Goal: Task Accomplishment & Management: Use online tool/utility

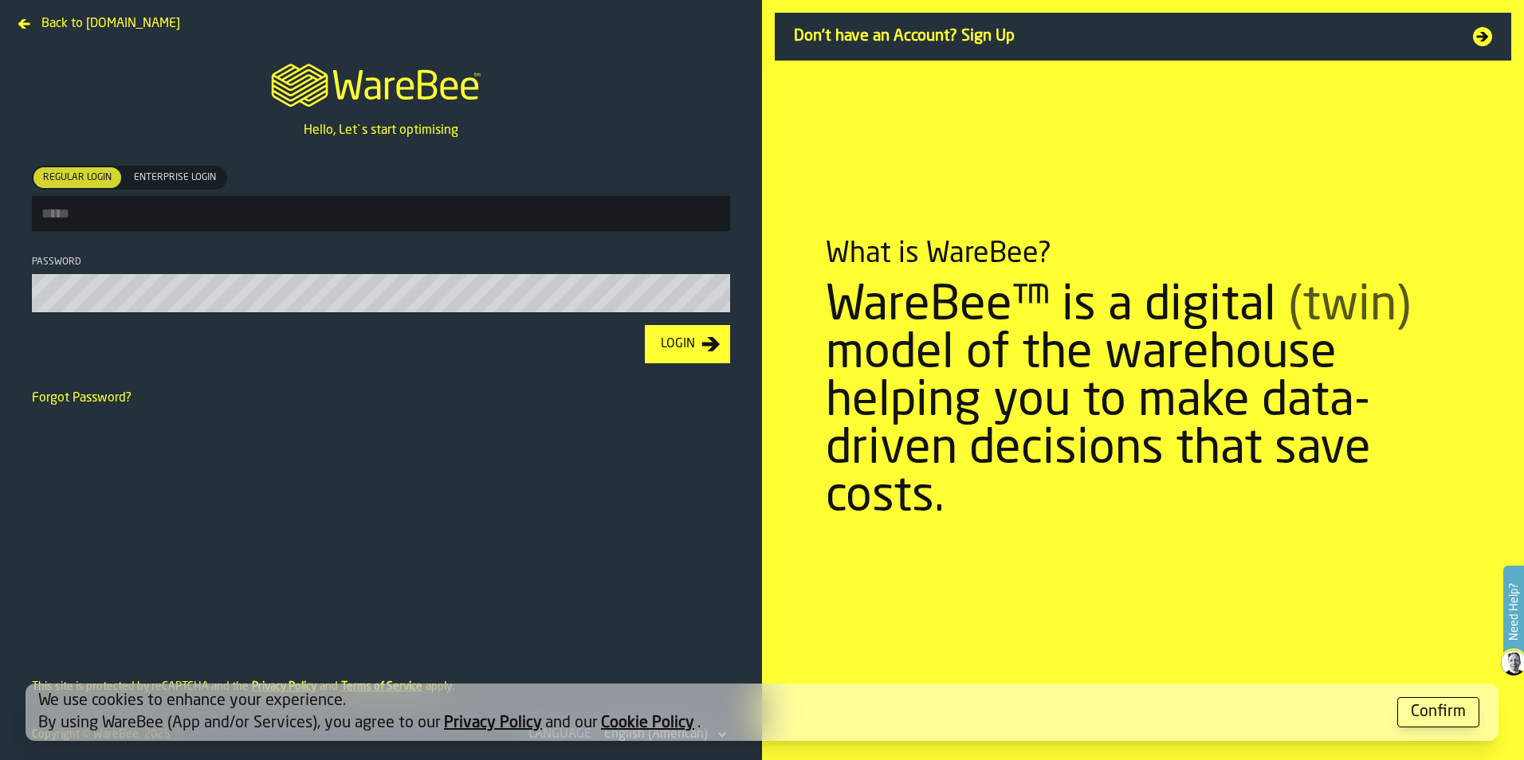
type input "**********"
click at [690, 342] on div "Login" at bounding box center [677, 344] width 47 height 19
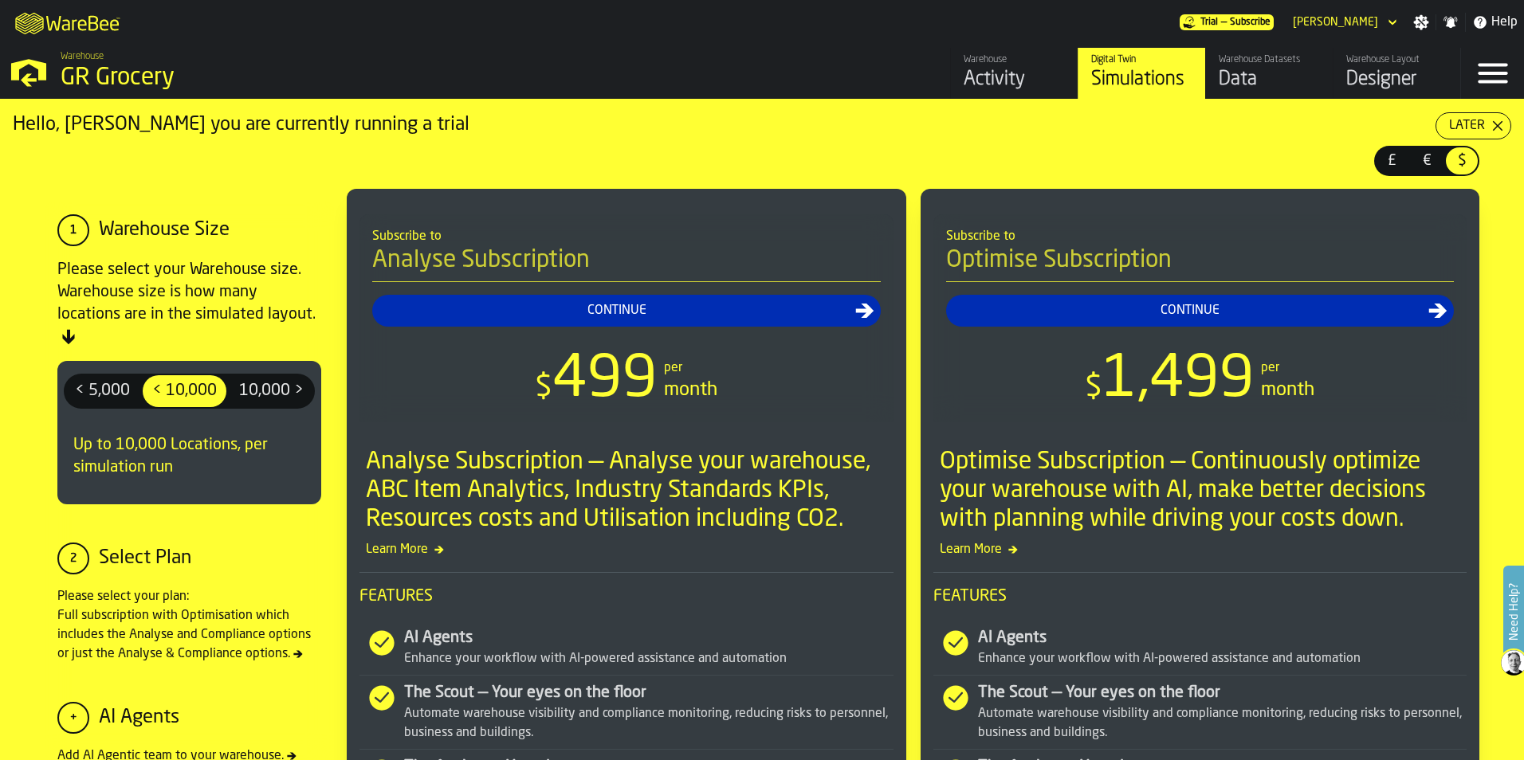
click at [1144, 77] on div "Simulations" at bounding box center [1141, 80] width 101 height 26
click at [1491, 116] on button "Later" at bounding box center [1473, 125] width 76 height 27
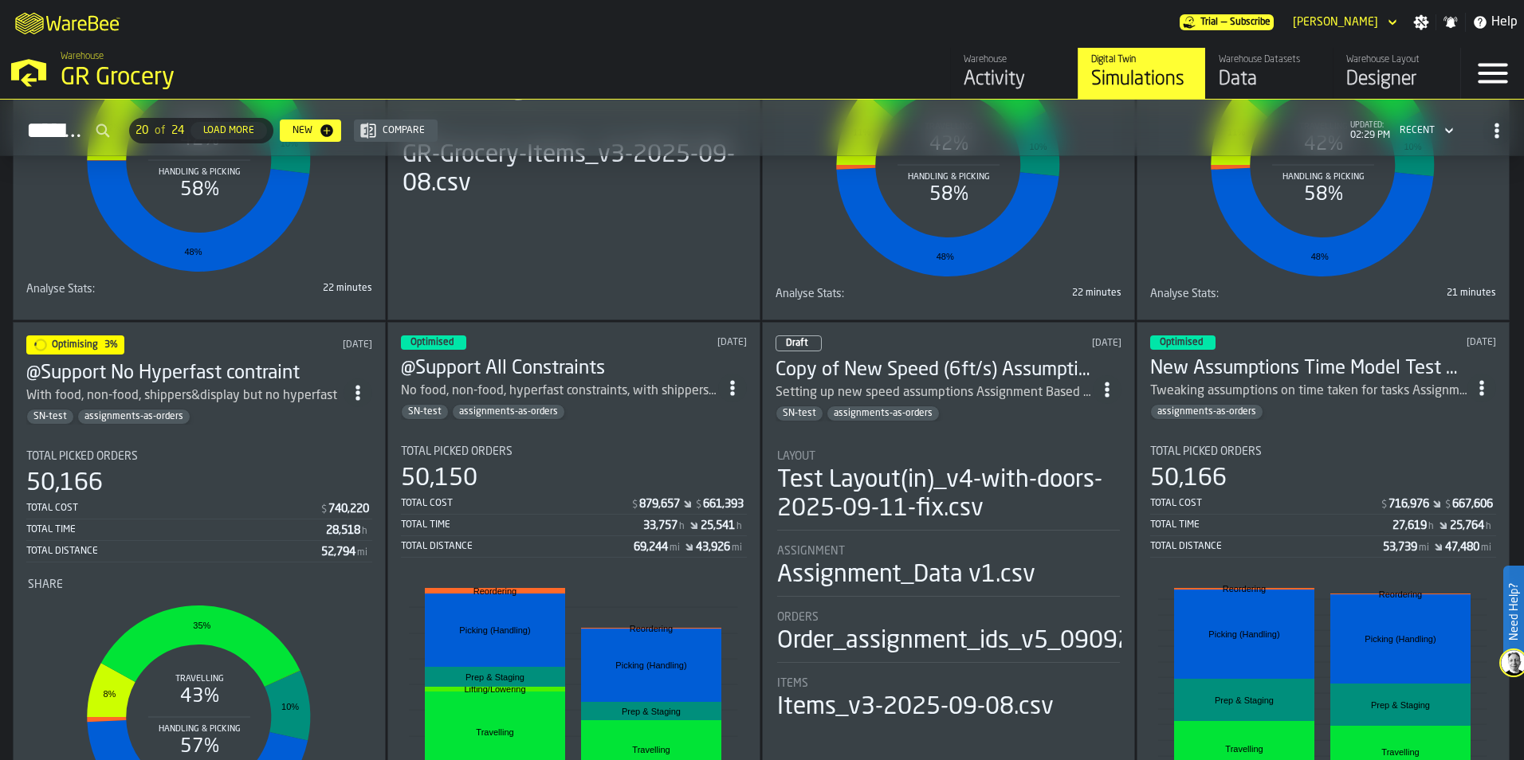
scroll to position [558, 0]
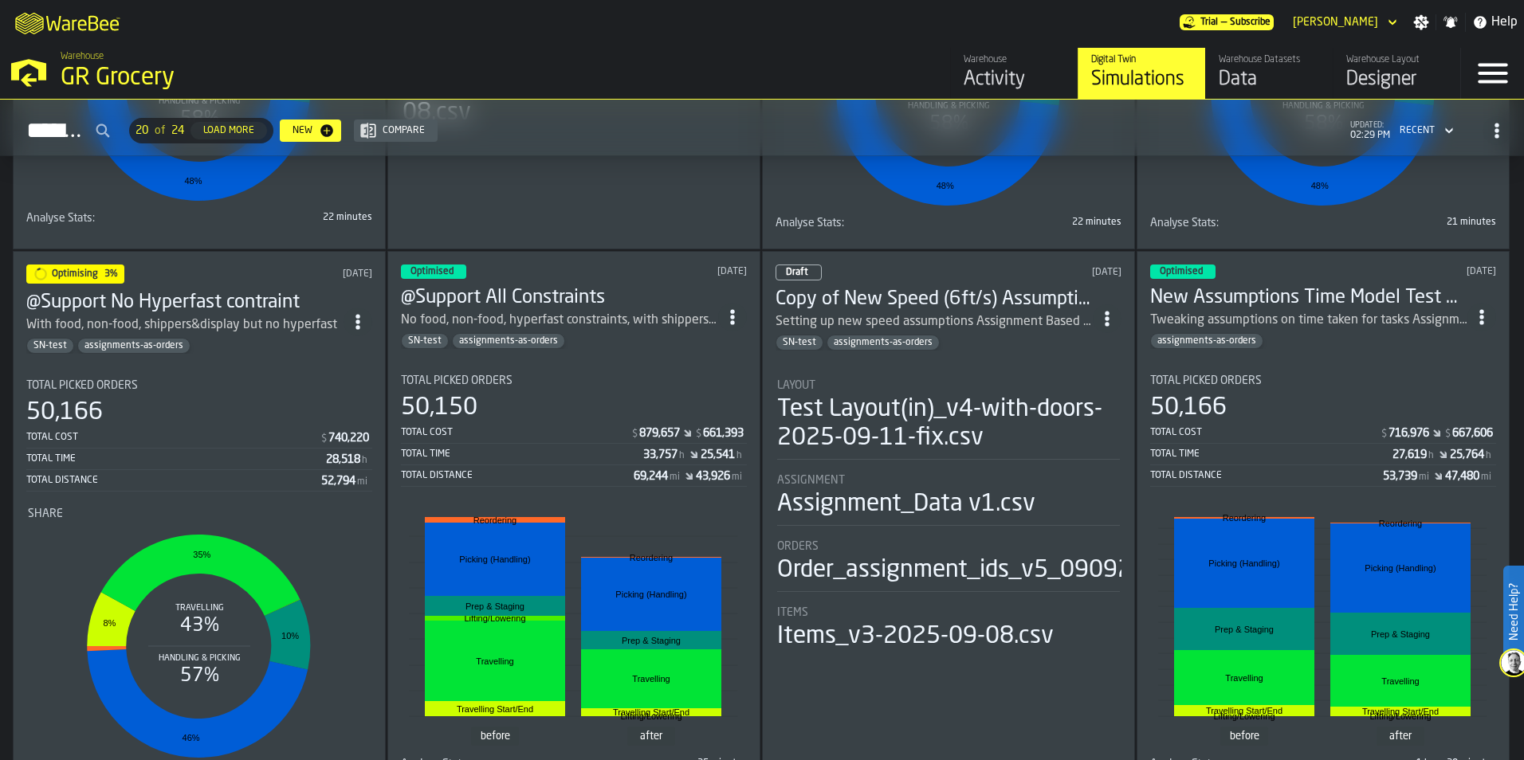
click at [575, 292] on h3 "@Support All Constraints" at bounding box center [559, 298] width 317 height 26
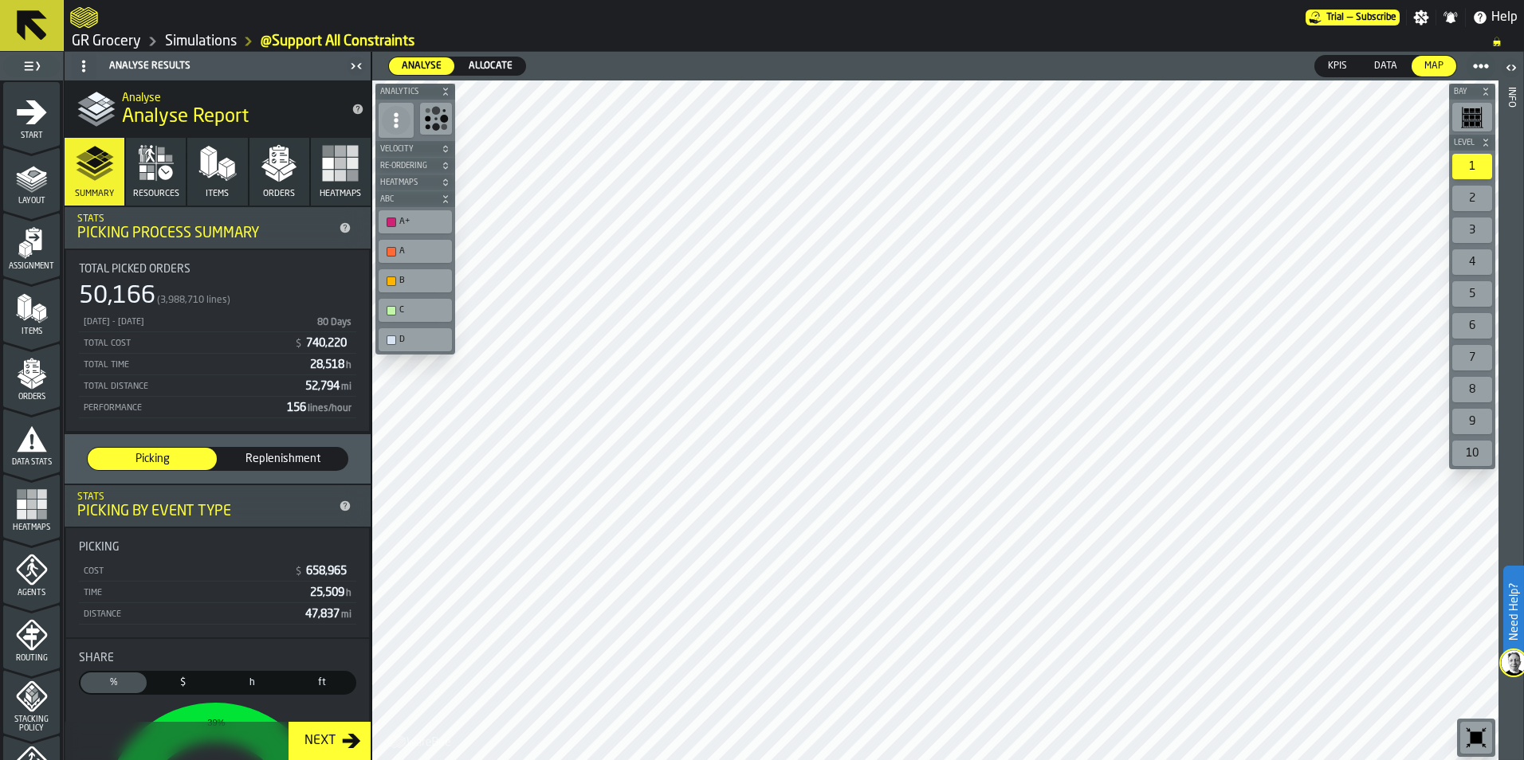
scroll to position [498, 0]
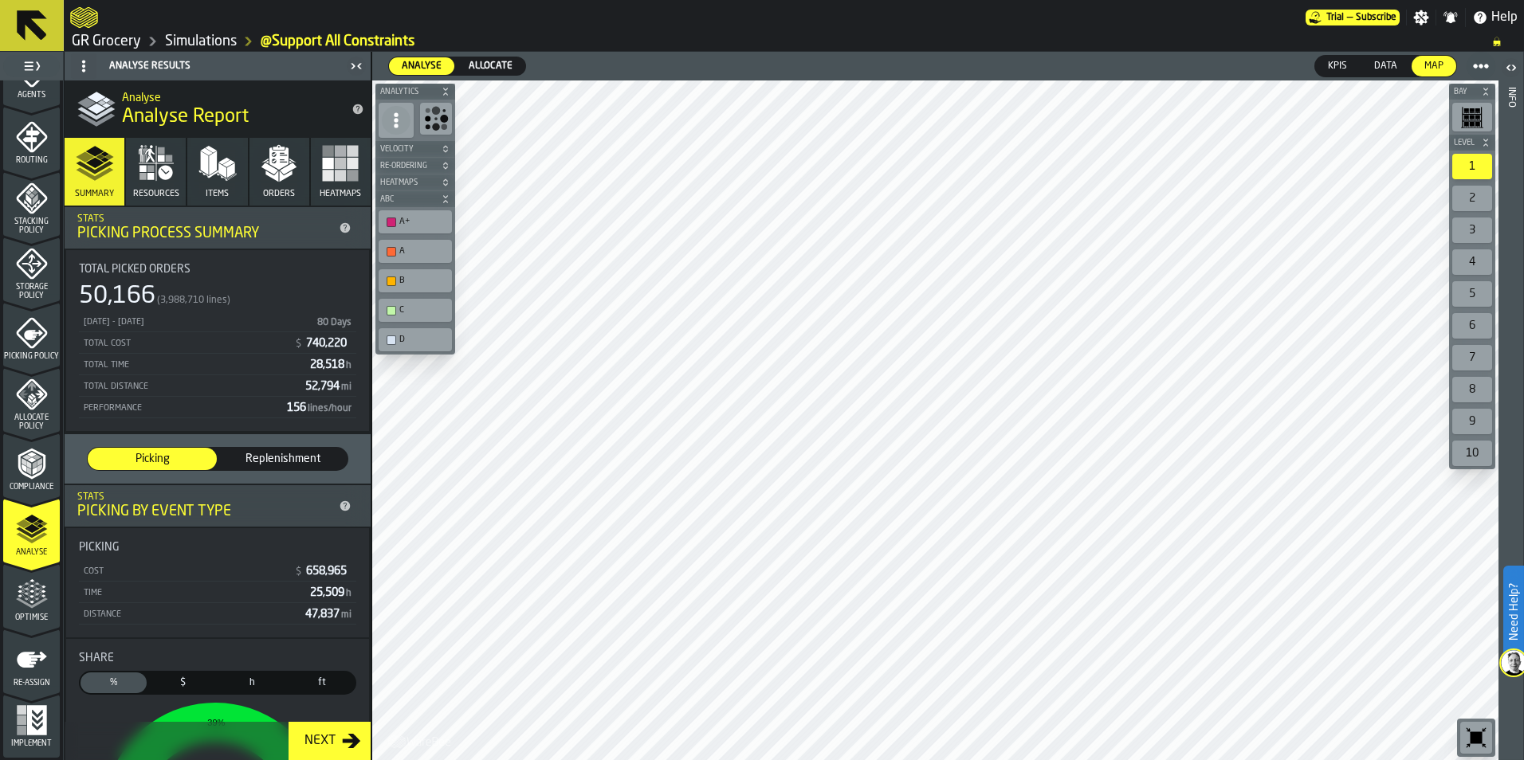
click at [29, 658] on icon "menu Re-assign" at bounding box center [32, 660] width 32 height 32
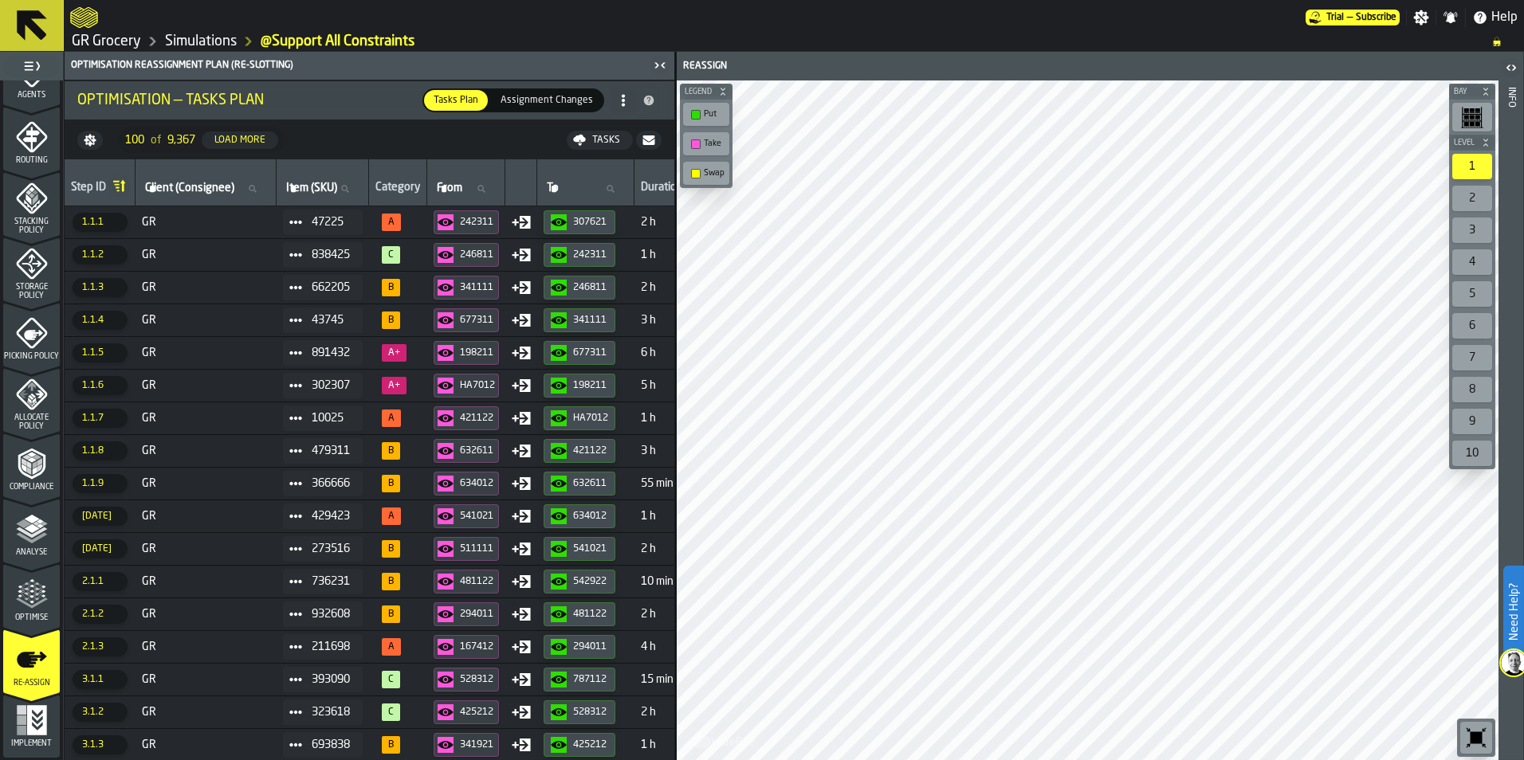
click at [231, 222] on span "GR" at bounding box center [206, 222] width 128 height 13
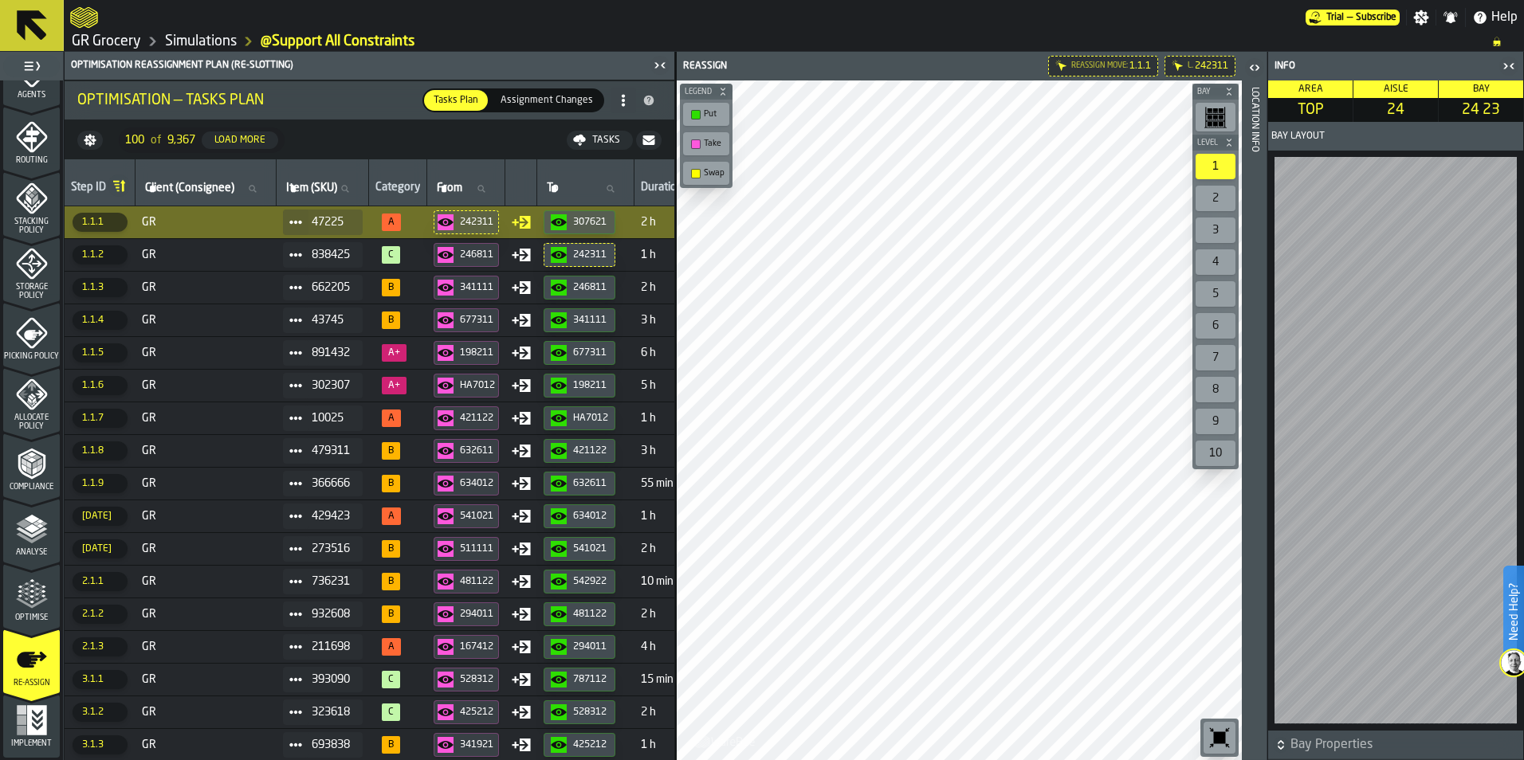
drag, startPoint x: 217, startPoint y: 753, endPoint x: 248, endPoint y: 748, distance: 31.4
click at [248, 748] on td "GR" at bounding box center [205, 744] width 141 height 33
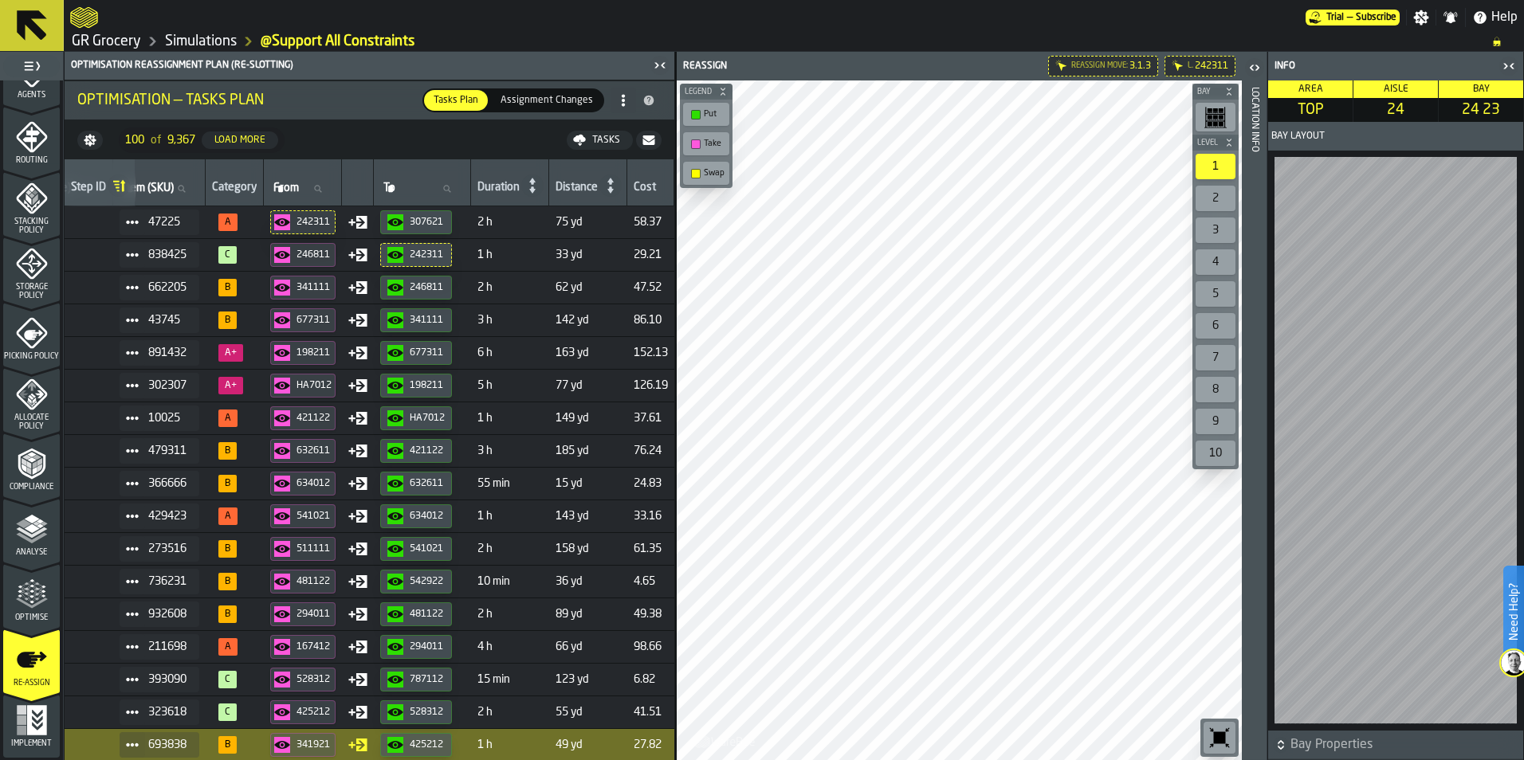
scroll to position [0, 168]
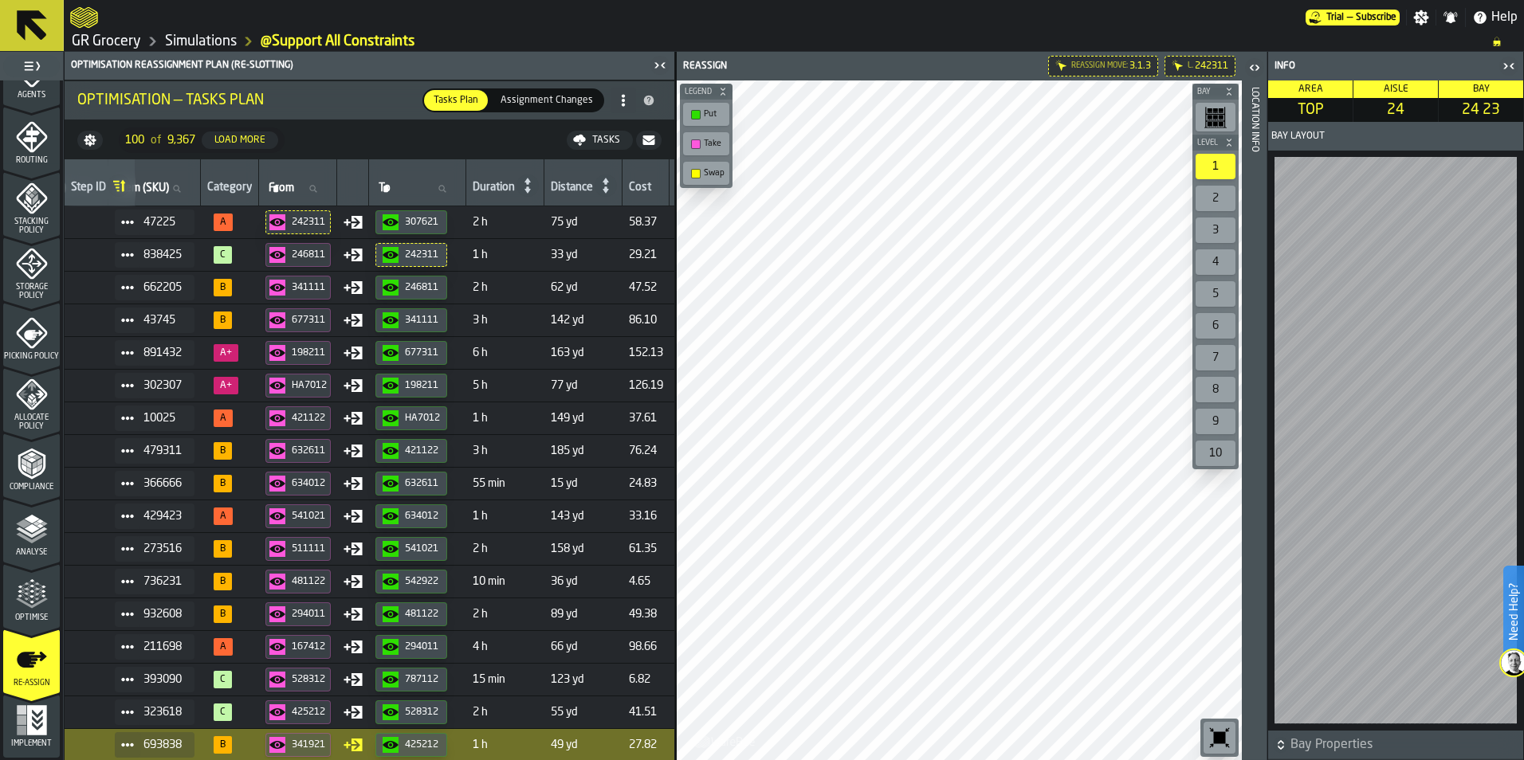
click at [536, 233] on td "2 h" at bounding box center [505, 222] width 78 height 33
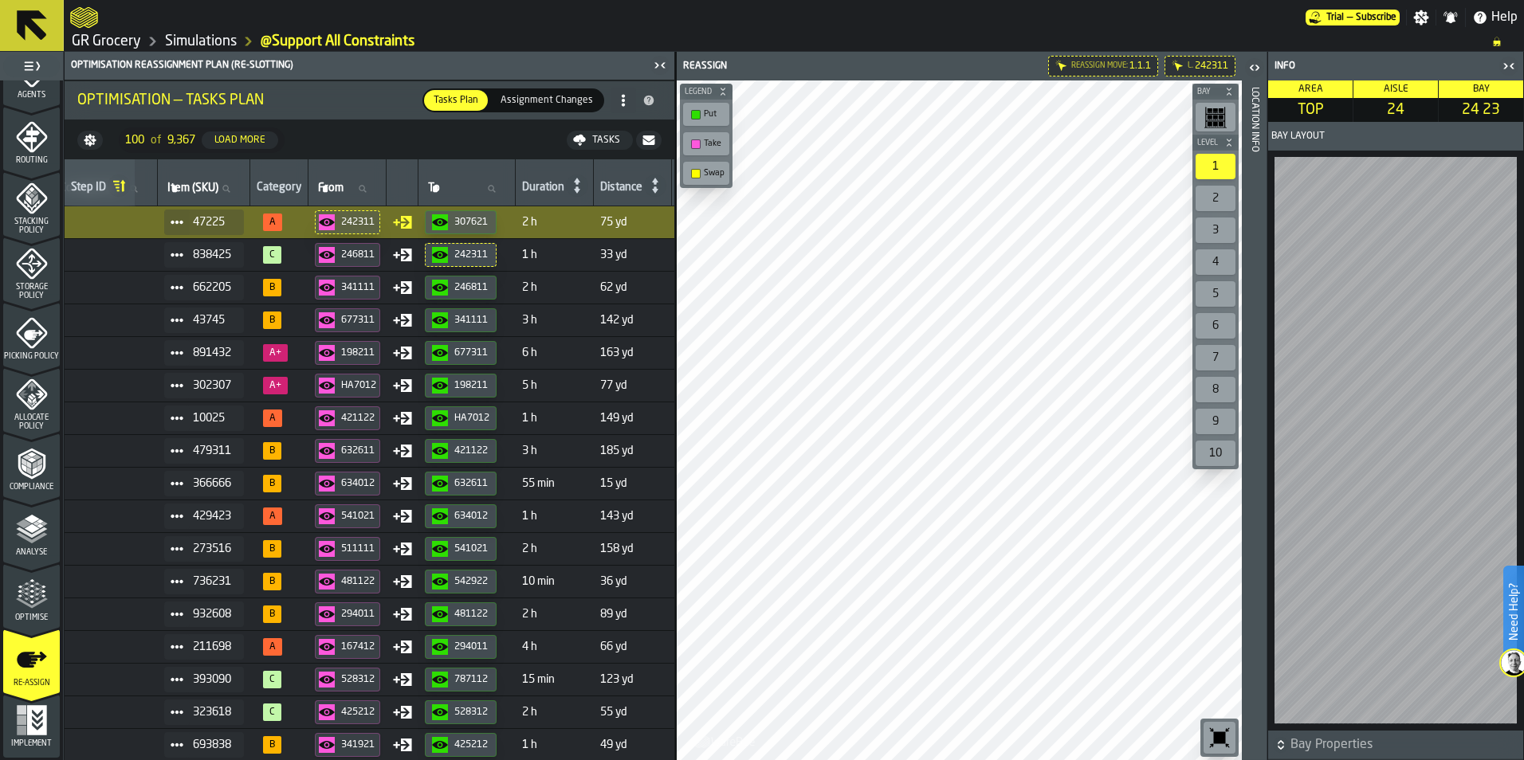
scroll to position [0, 50]
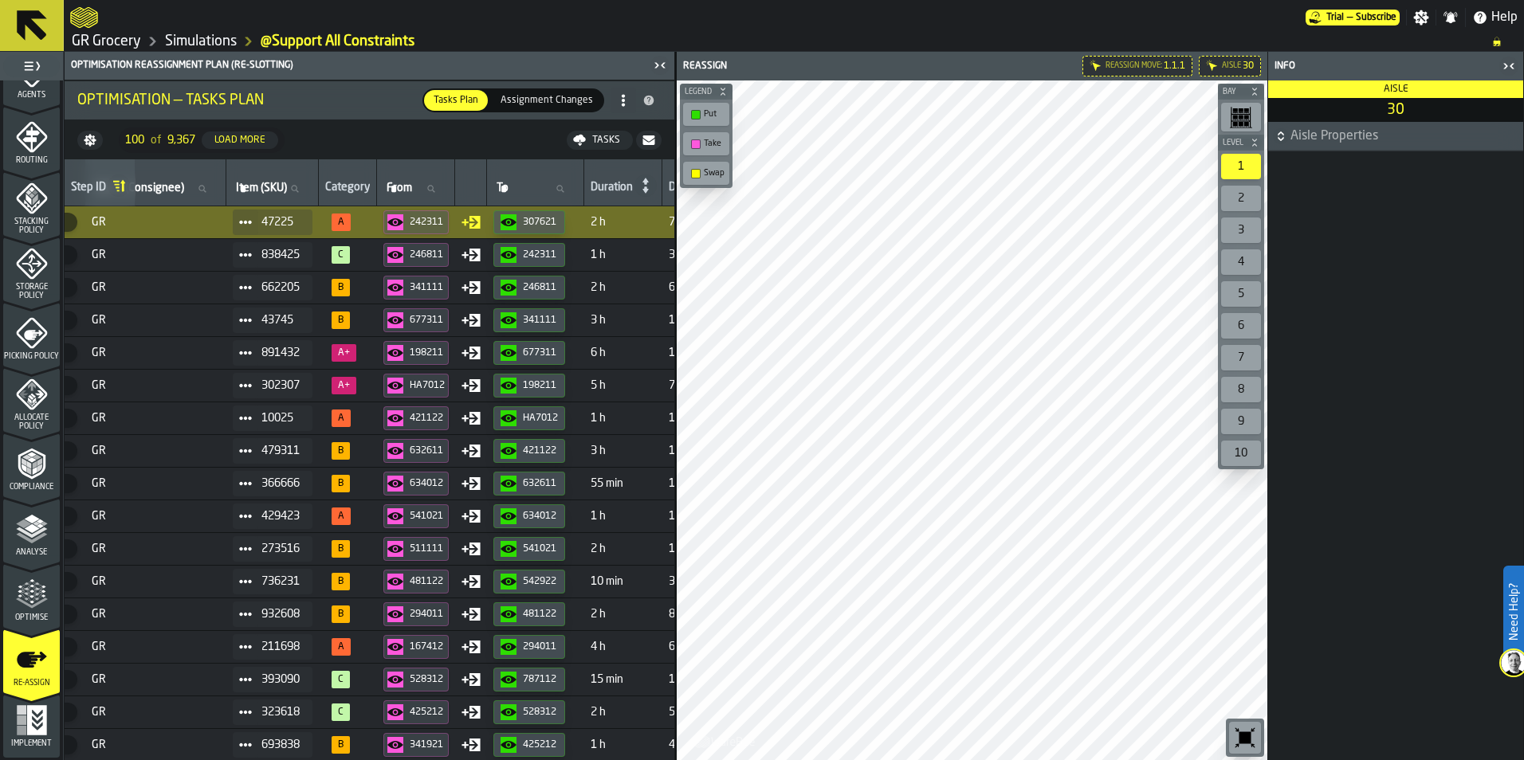
click at [551, 231] on button "307621" at bounding box center [529, 222] width 72 height 24
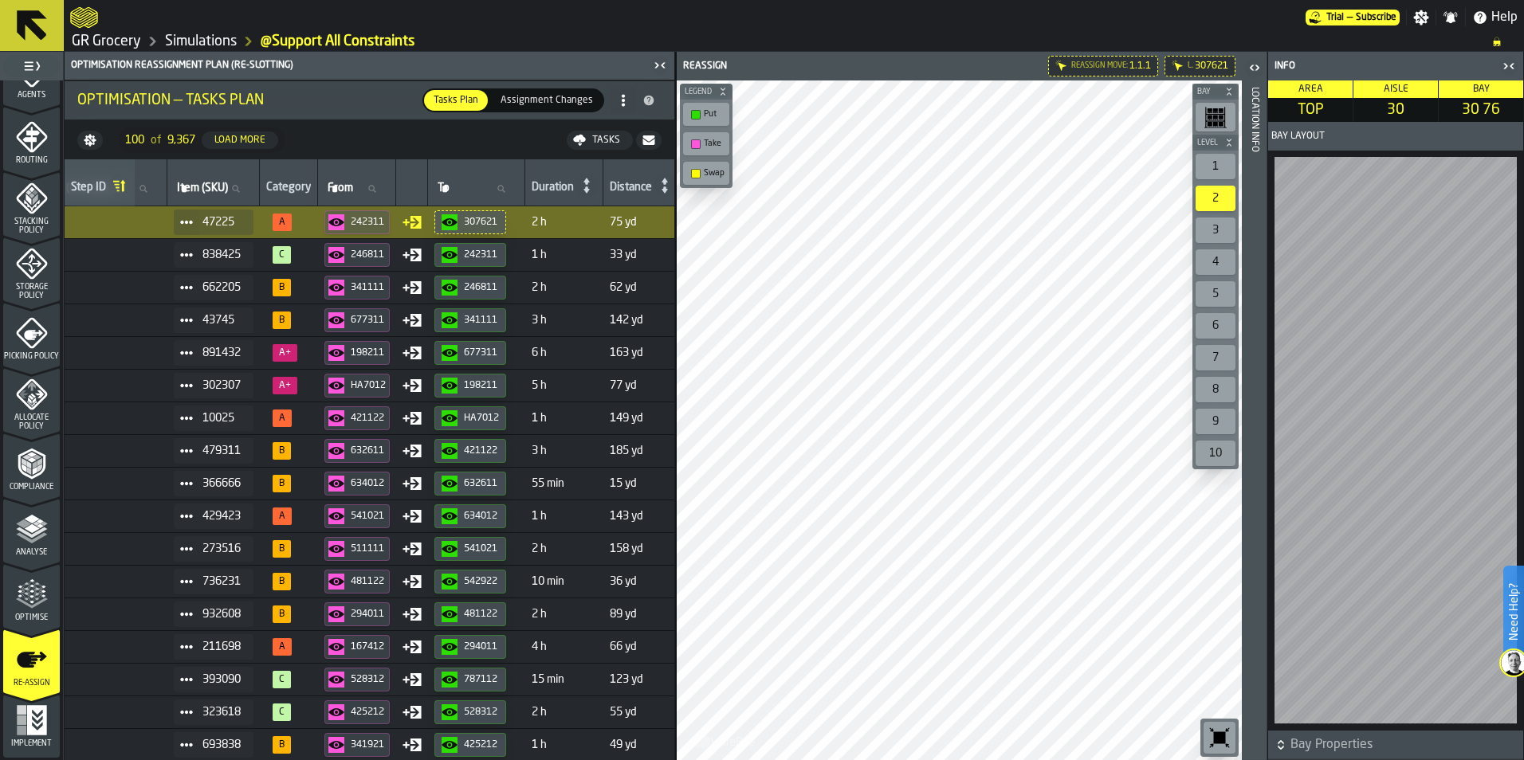
scroll to position [0, 26]
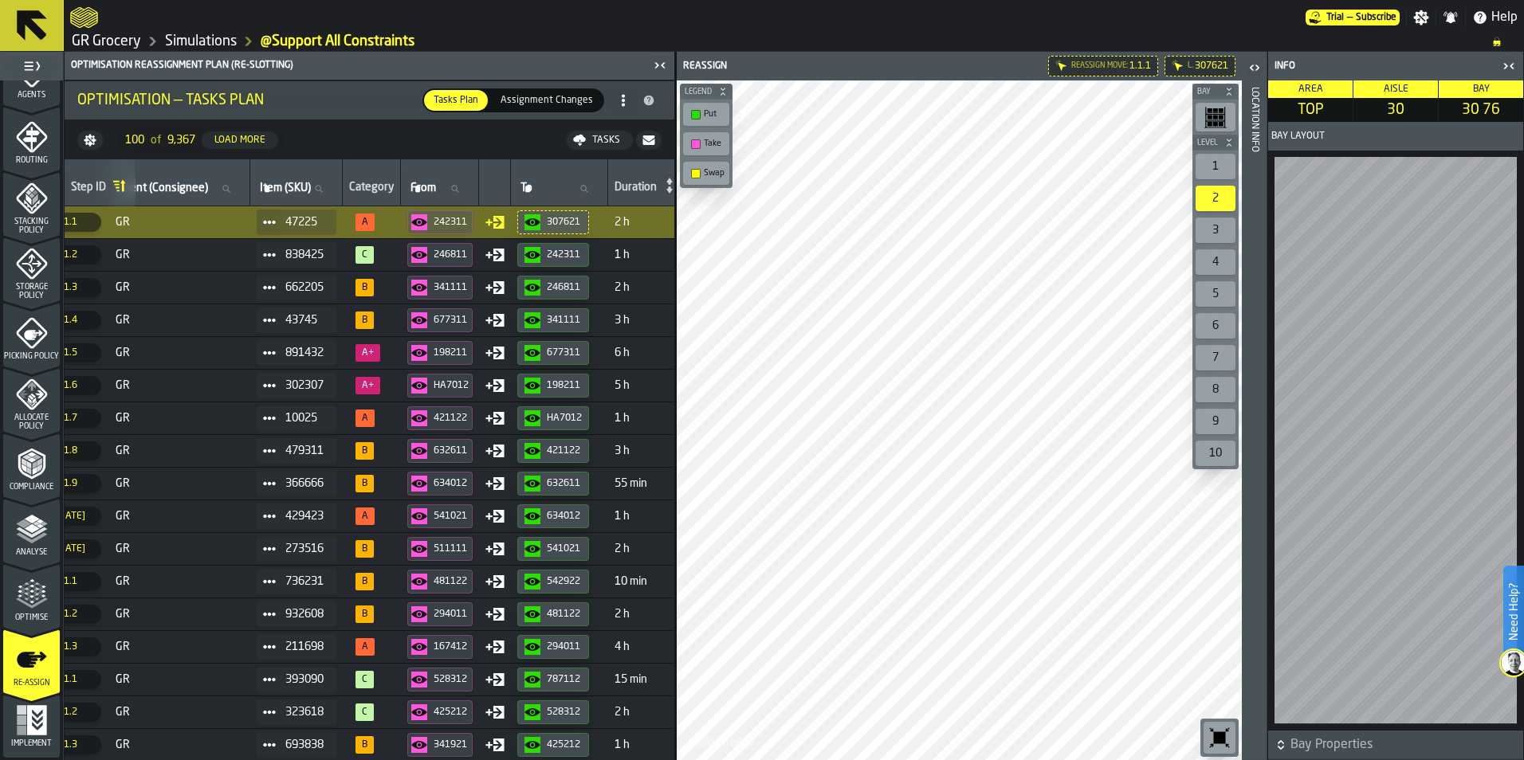
click at [38, 285] on span "Storage Policy" at bounding box center [31, 292] width 57 height 18
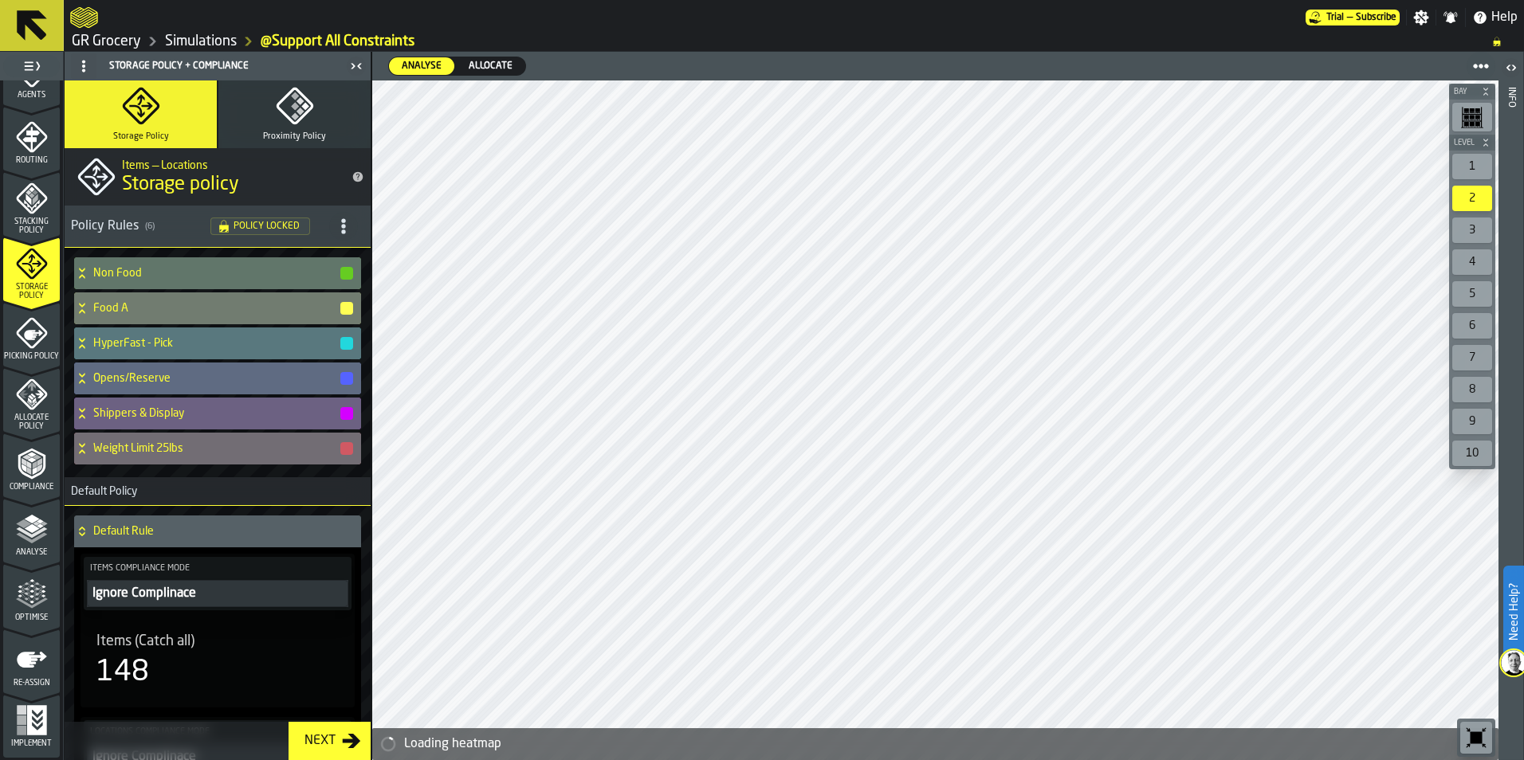
click at [101, 443] on h4 "Weight Limit 25lbs" at bounding box center [215, 448] width 245 height 13
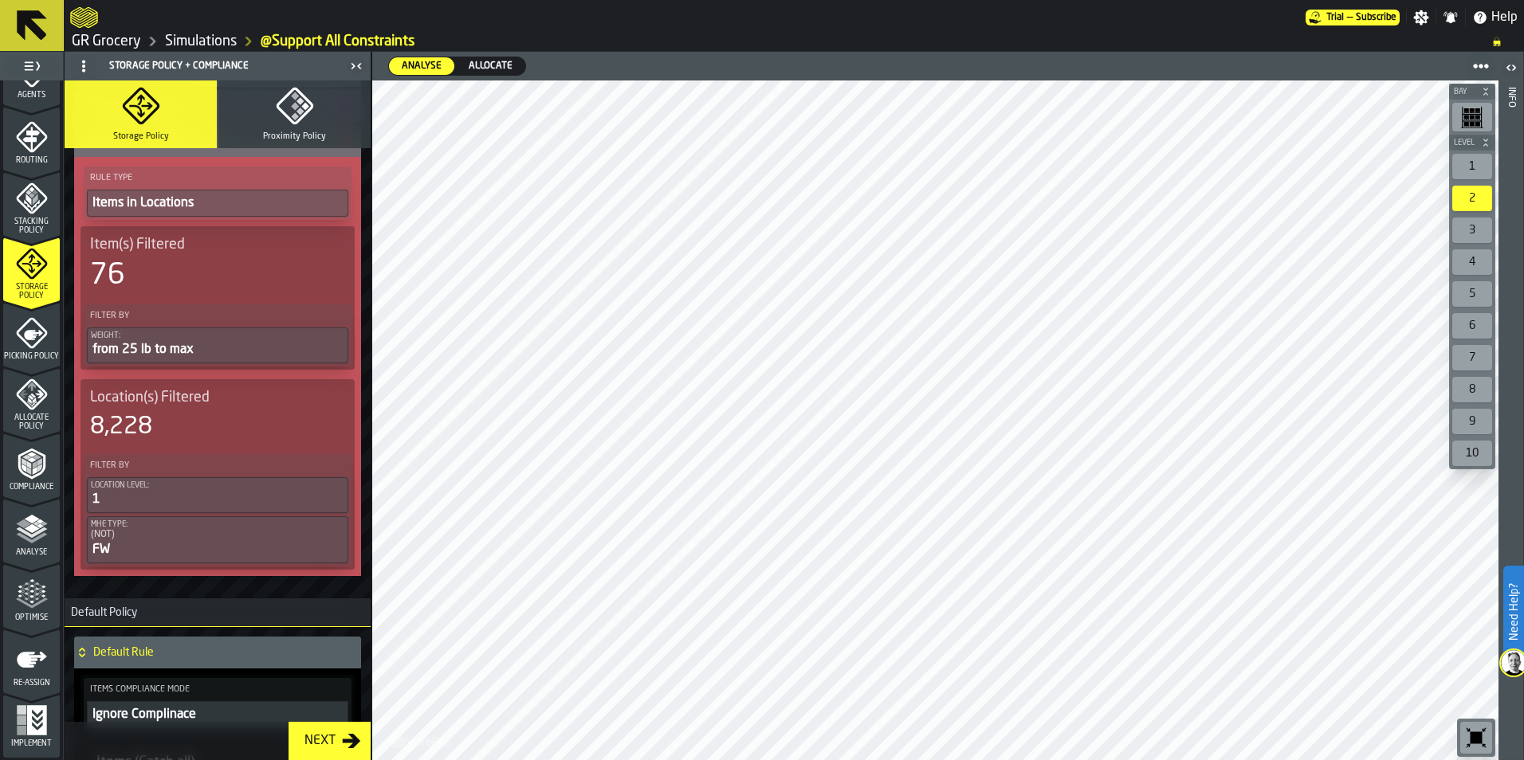
scroll to position [398, 0]
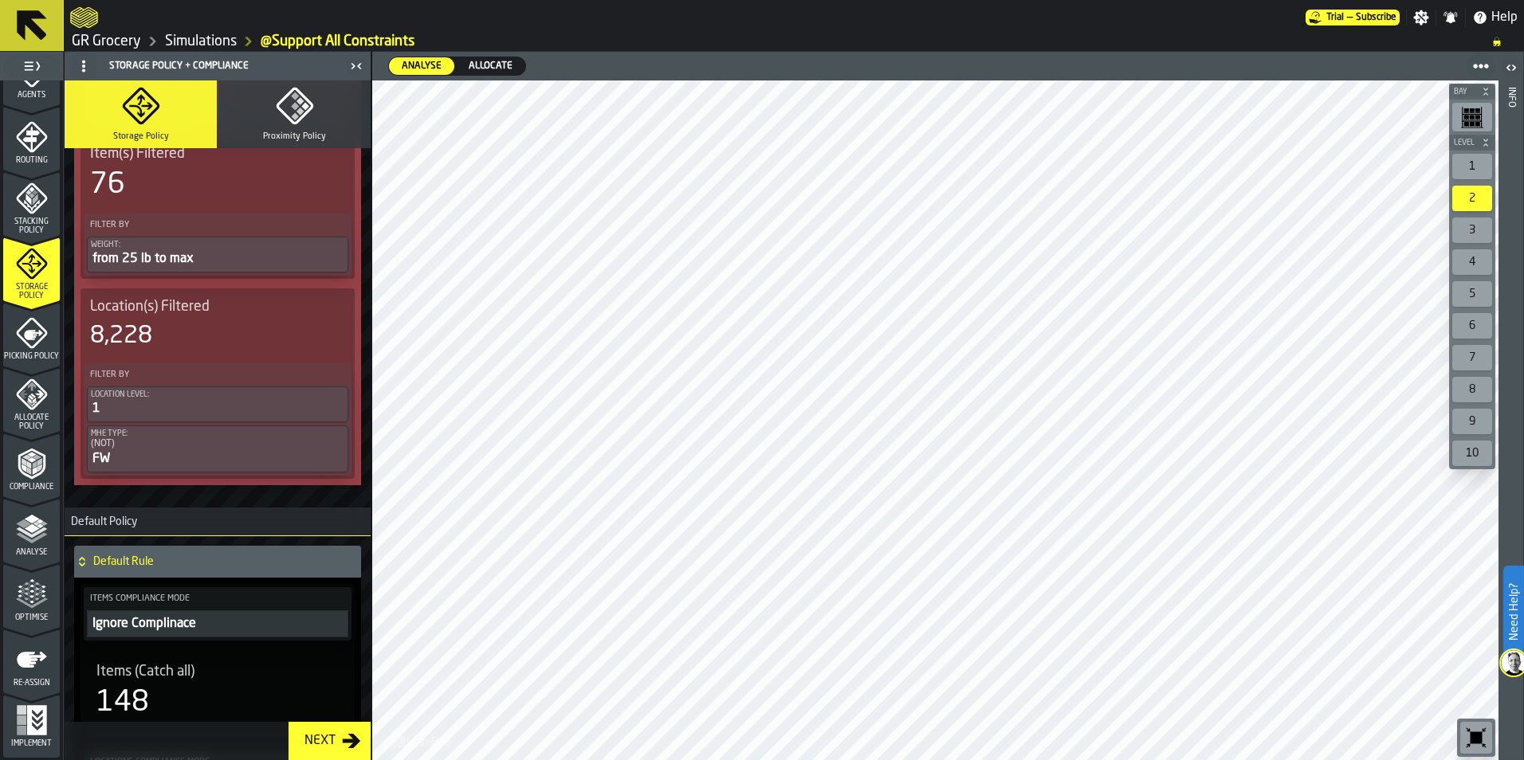
click at [43, 663] on icon "menu Re-assign" at bounding box center [32, 660] width 32 height 32
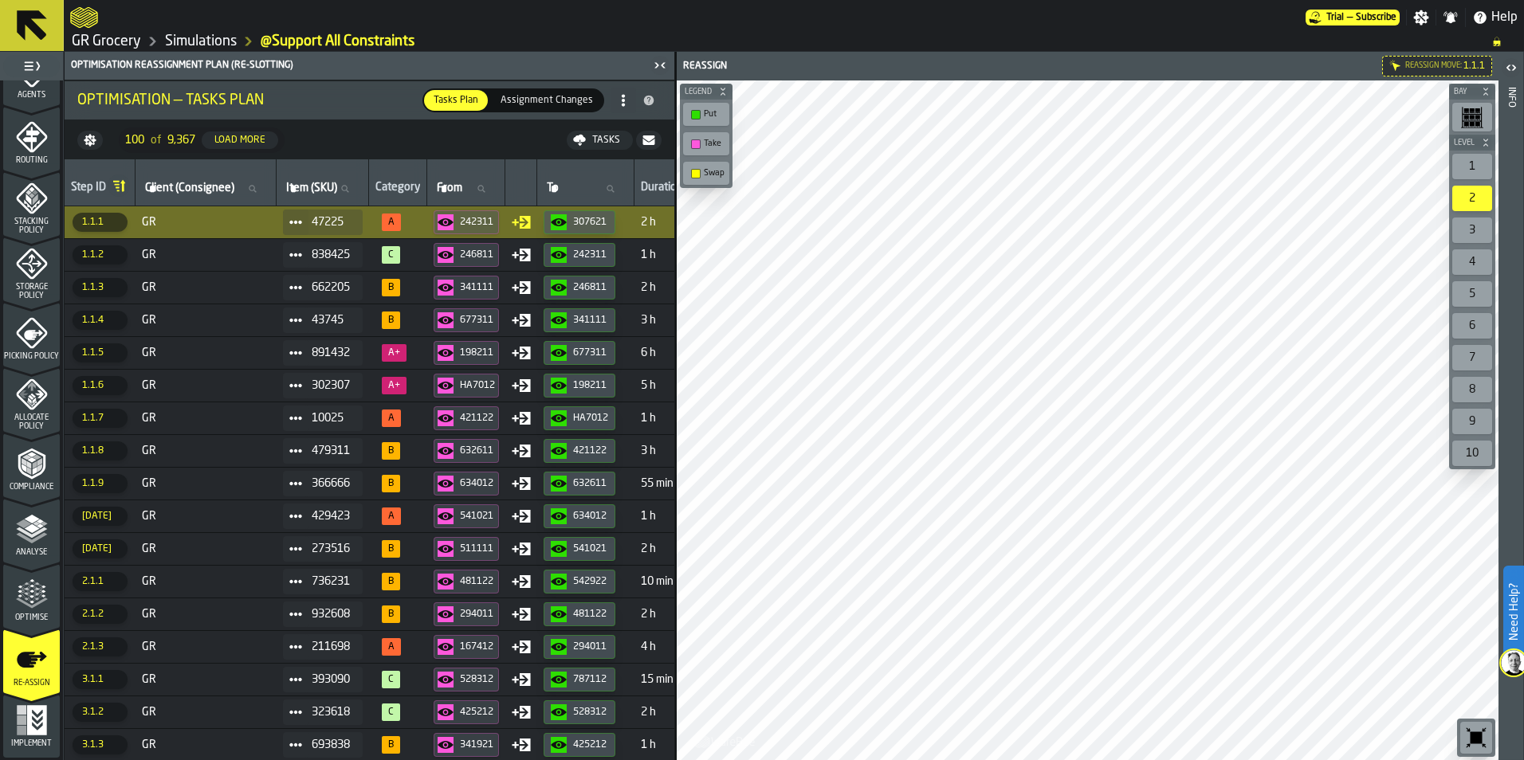
click at [221, 254] on span "GR" at bounding box center [206, 255] width 128 height 13
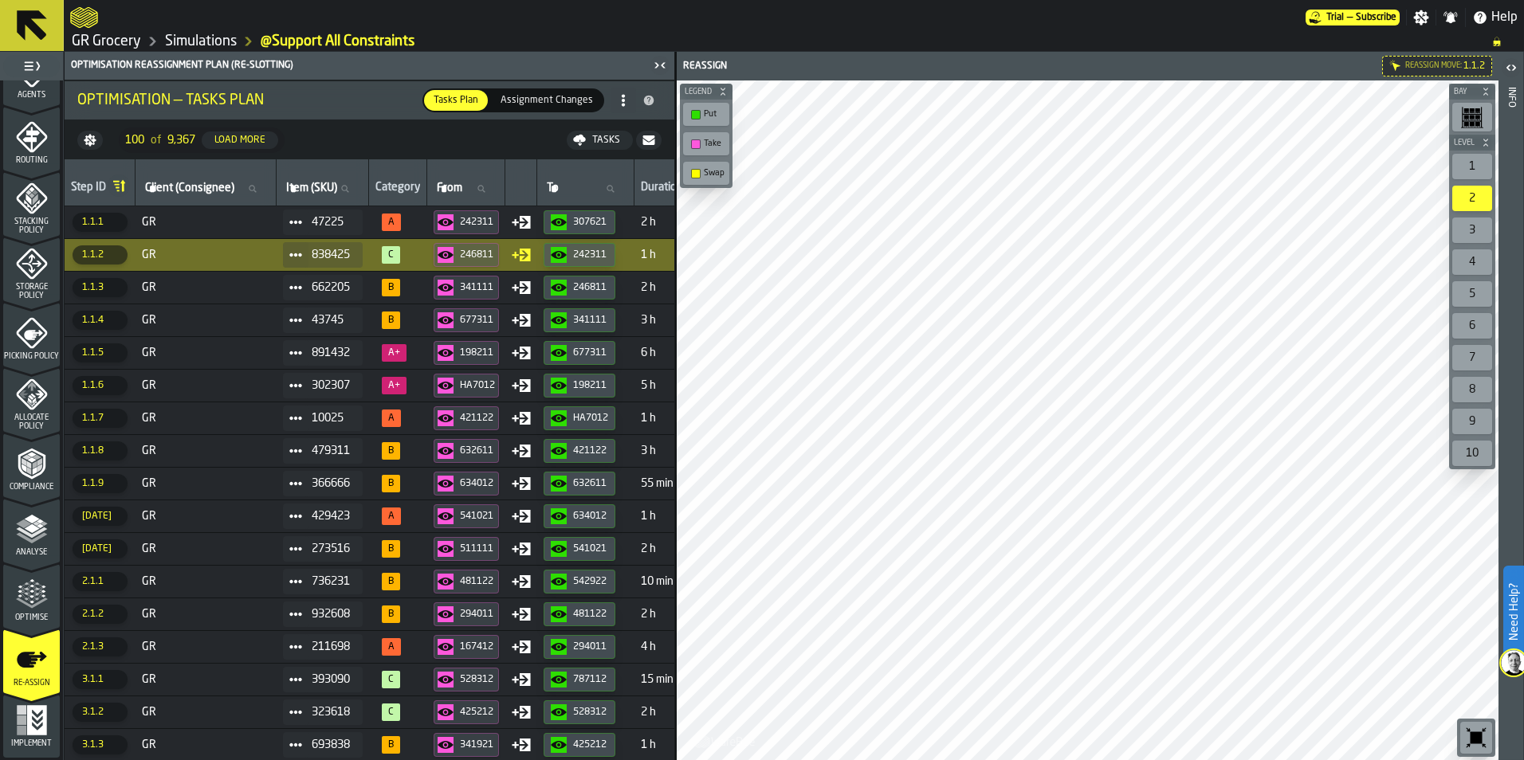
click at [469, 251] on div "246811" at bounding box center [477, 254] width 35 height 11
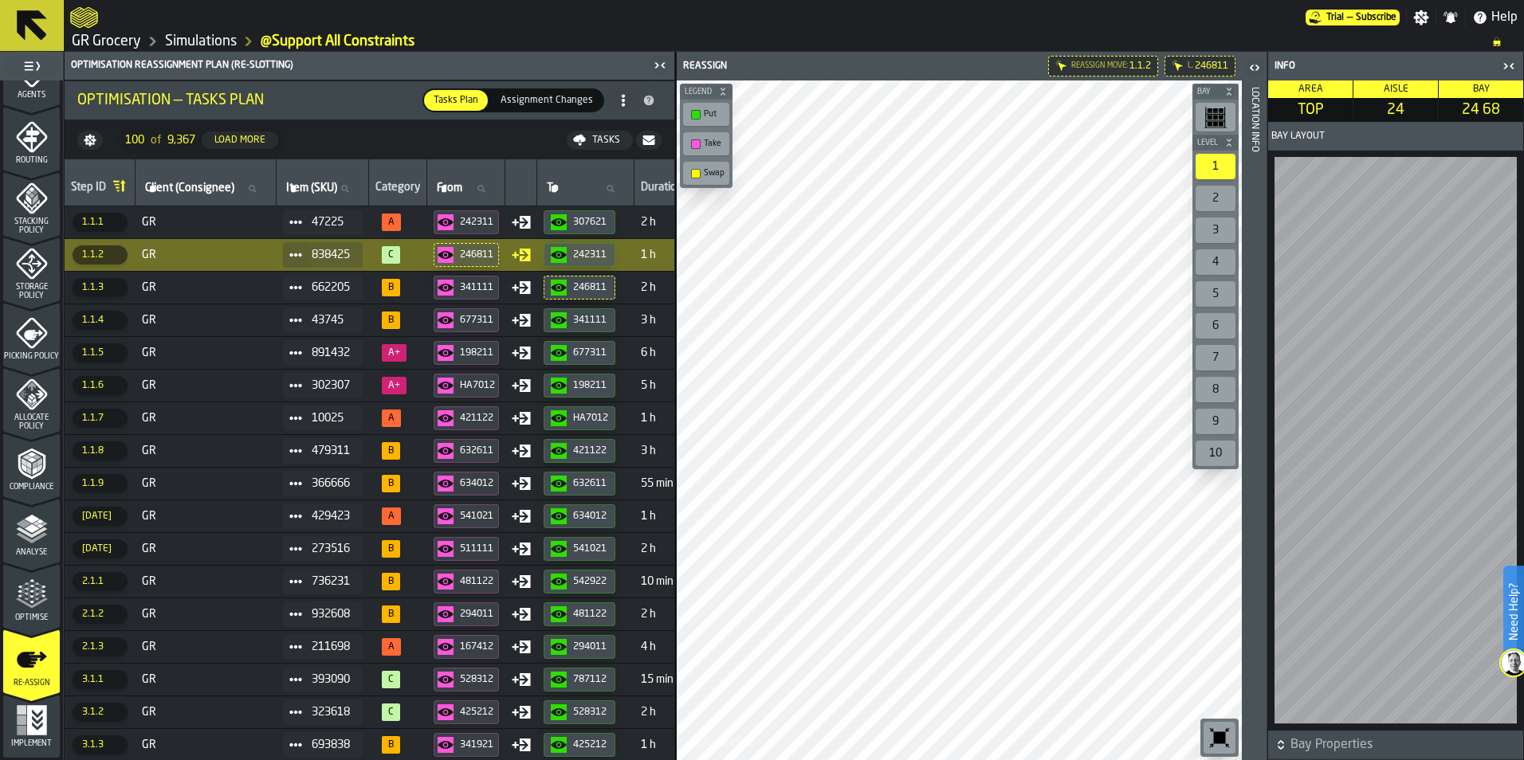
click at [583, 258] on div "242311" at bounding box center [590, 254] width 35 height 11
click at [216, 278] on td "GR" at bounding box center [205, 287] width 141 height 33
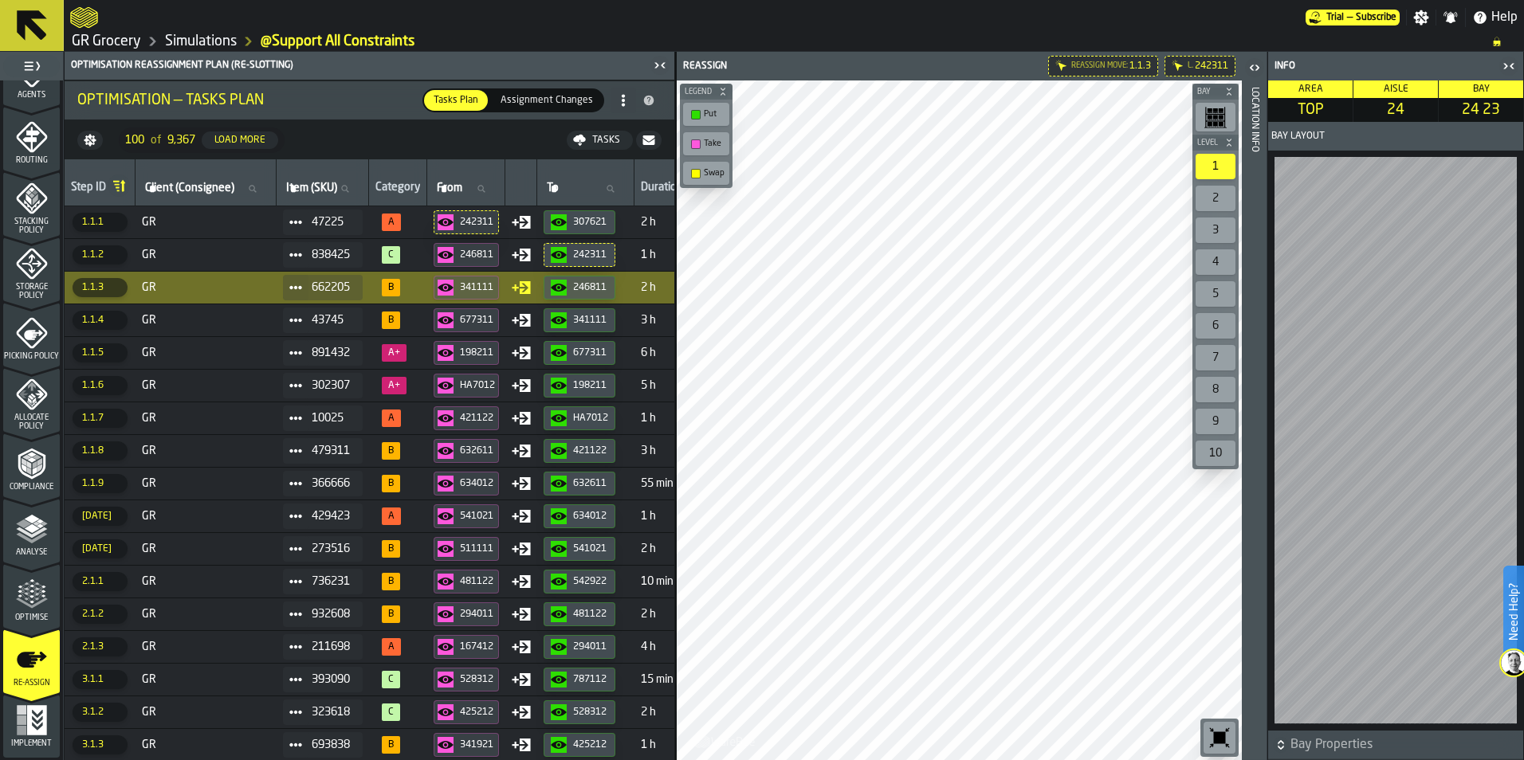
click at [453, 293] on icon "button-341111" at bounding box center [445, 288] width 16 height 16
click at [573, 285] on div "button-246811" at bounding box center [562, 288] width 22 height 16
click at [189, 319] on span "GR" at bounding box center [206, 320] width 128 height 13
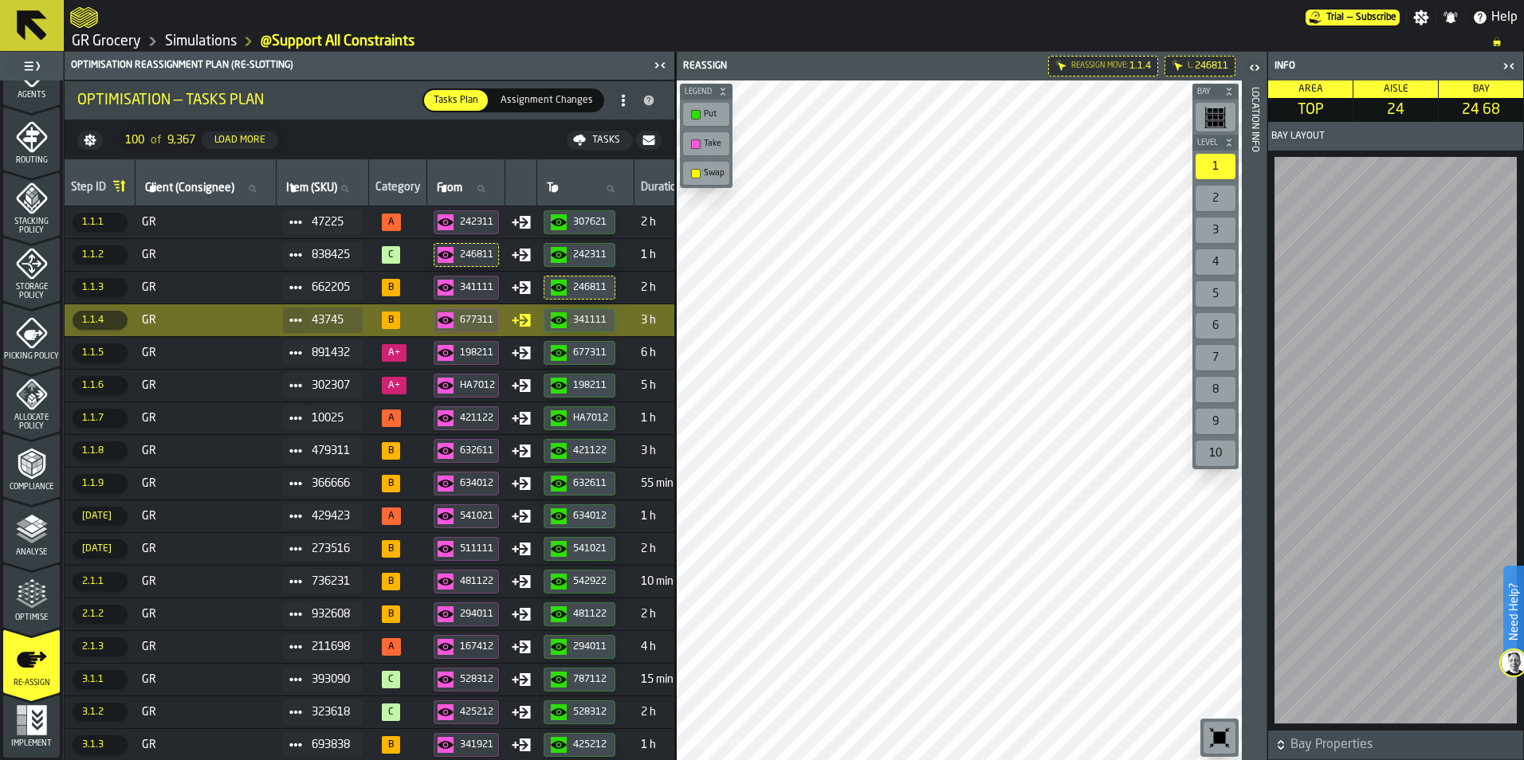
click at [470, 319] on div "677311" at bounding box center [477, 320] width 35 height 11
click at [472, 296] on button "341111" at bounding box center [466, 288] width 65 height 24
click at [250, 288] on span "GR" at bounding box center [206, 287] width 128 height 13
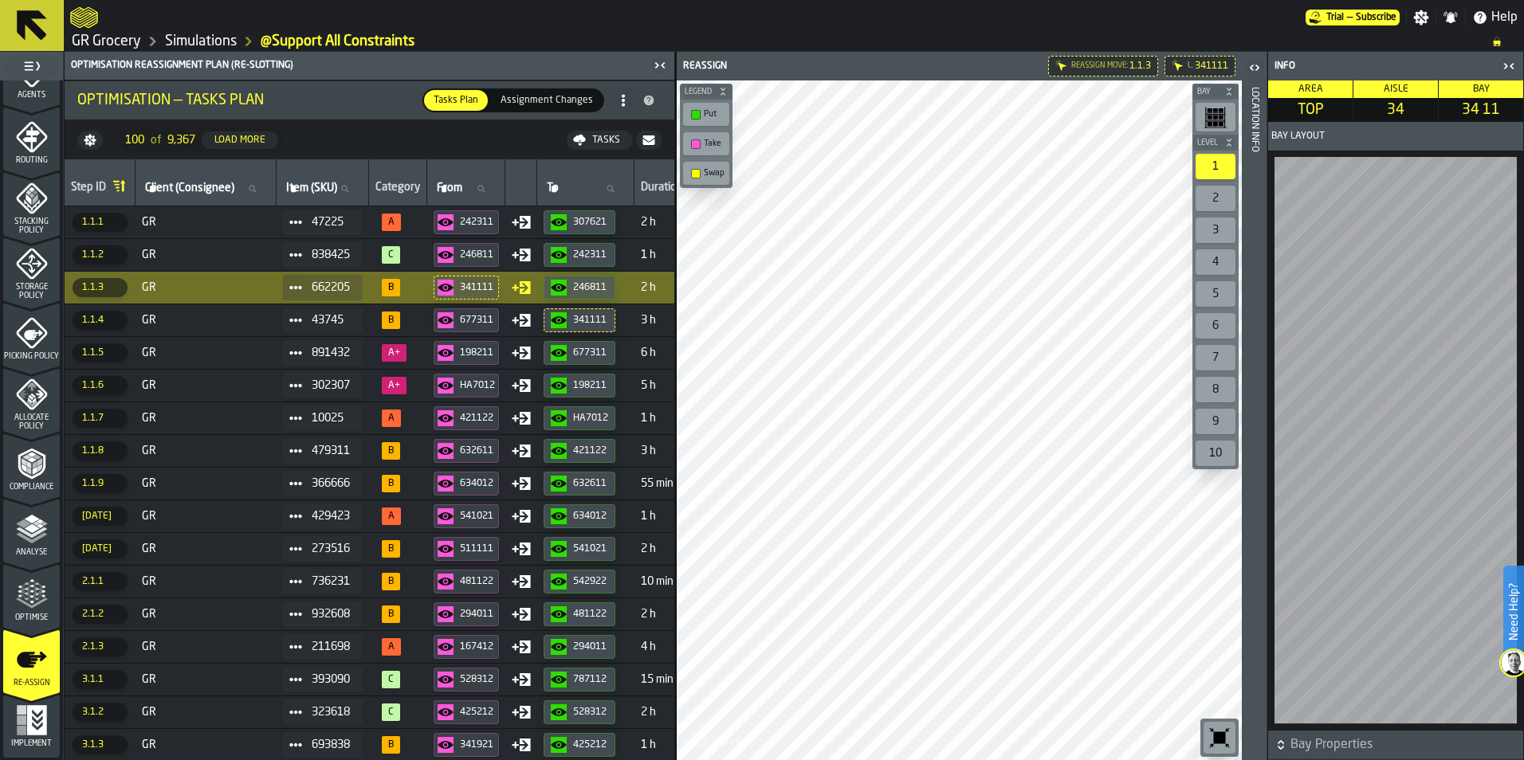
click at [583, 287] on div "246811" at bounding box center [590, 287] width 35 height 11
click at [499, 322] on button "677311" at bounding box center [466, 320] width 65 height 24
click at [495, 290] on div "341111" at bounding box center [477, 287] width 35 height 11
click at [484, 326] on div "677311" at bounding box center [477, 320] width 35 height 11
click at [268, 314] on span "GR" at bounding box center [206, 320] width 128 height 13
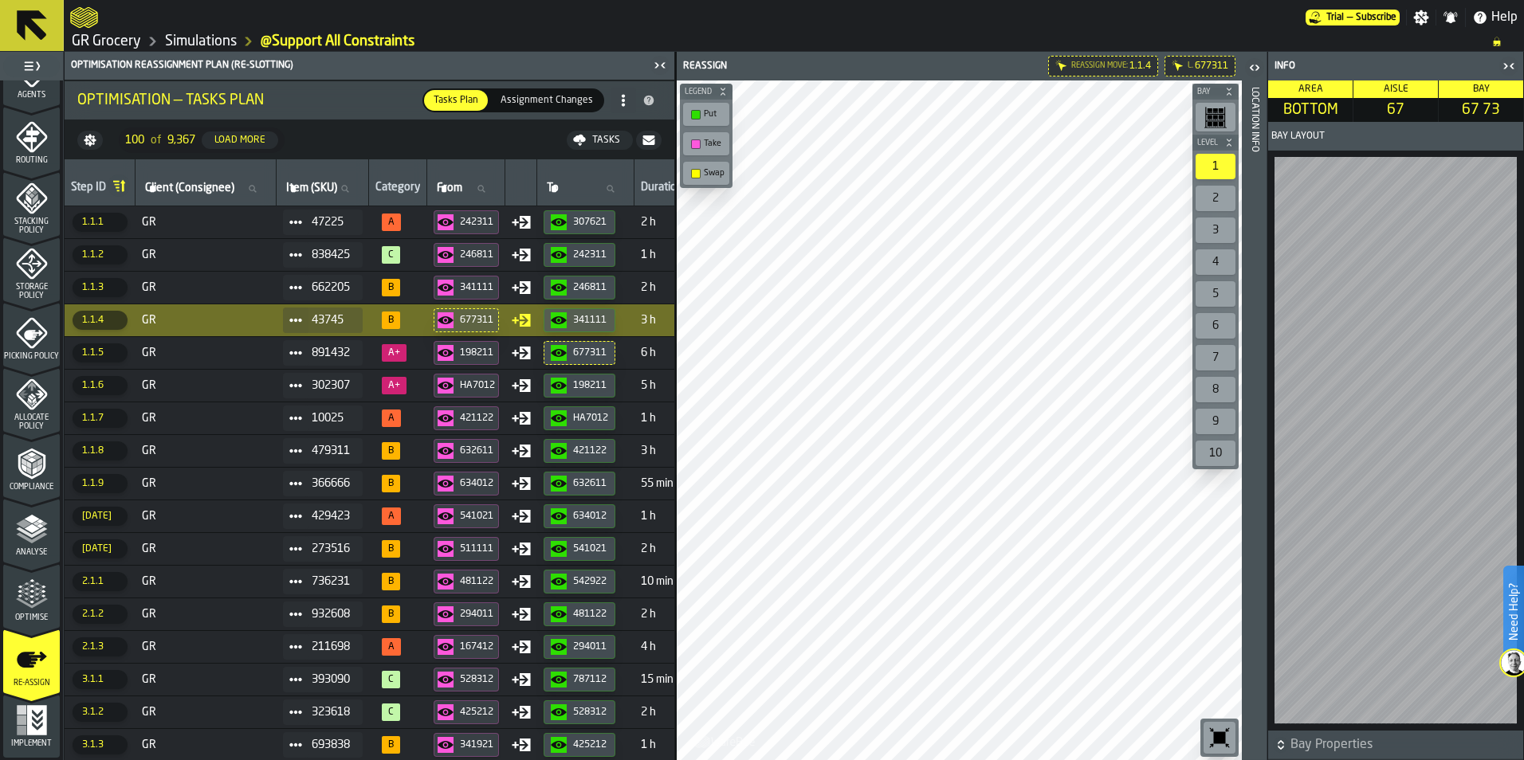
click at [480, 329] on button "677311" at bounding box center [466, 320] width 65 height 24
click at [606, 320] on div "341111" at bounding box center [590, 320] width 35 height 11
click at [179, 366] on td "GR" at bounding box center [205, 352] width 141 height 33
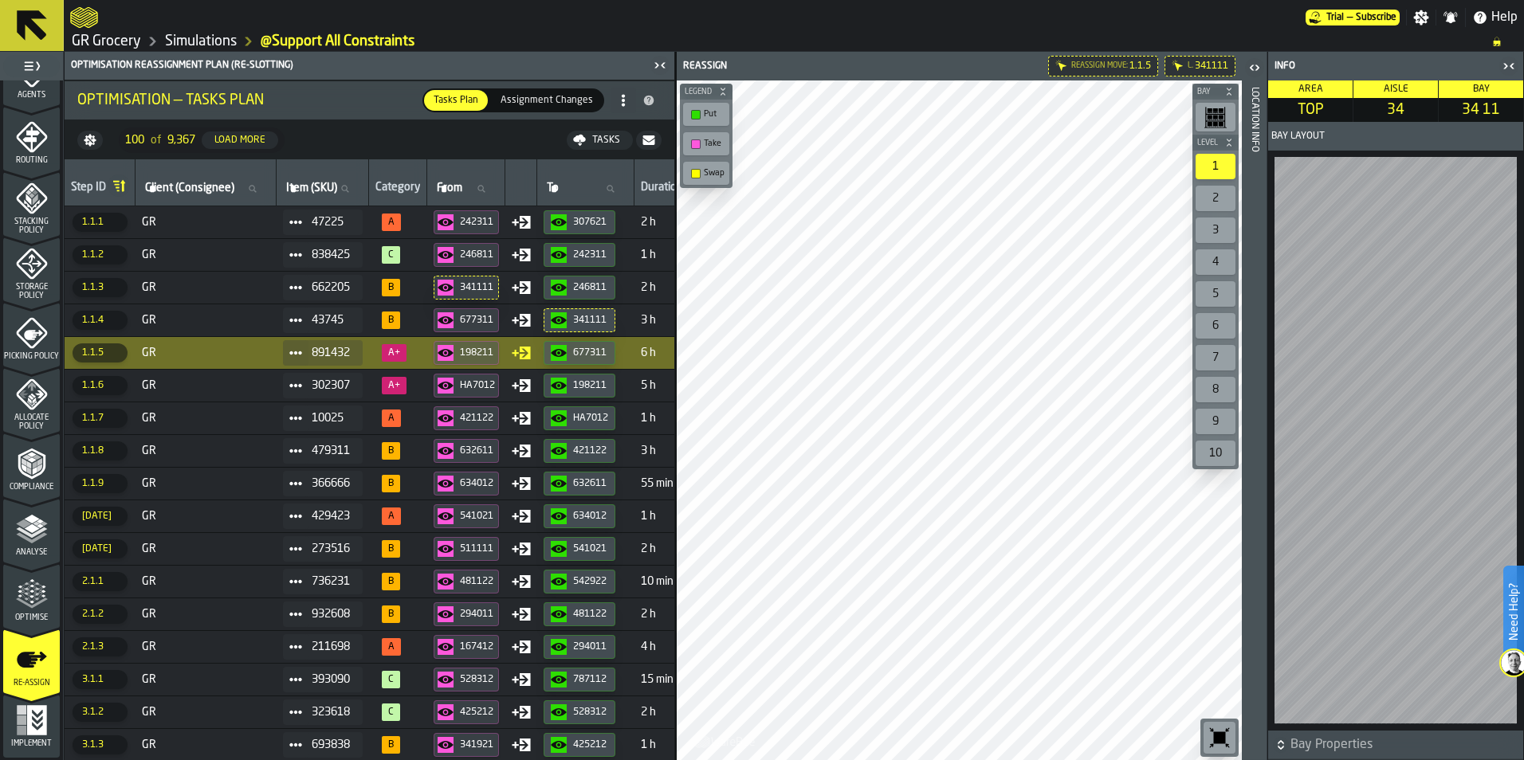
click at [221, 348] on span "GR" at bounding box center [206, 353] width 128 height 13
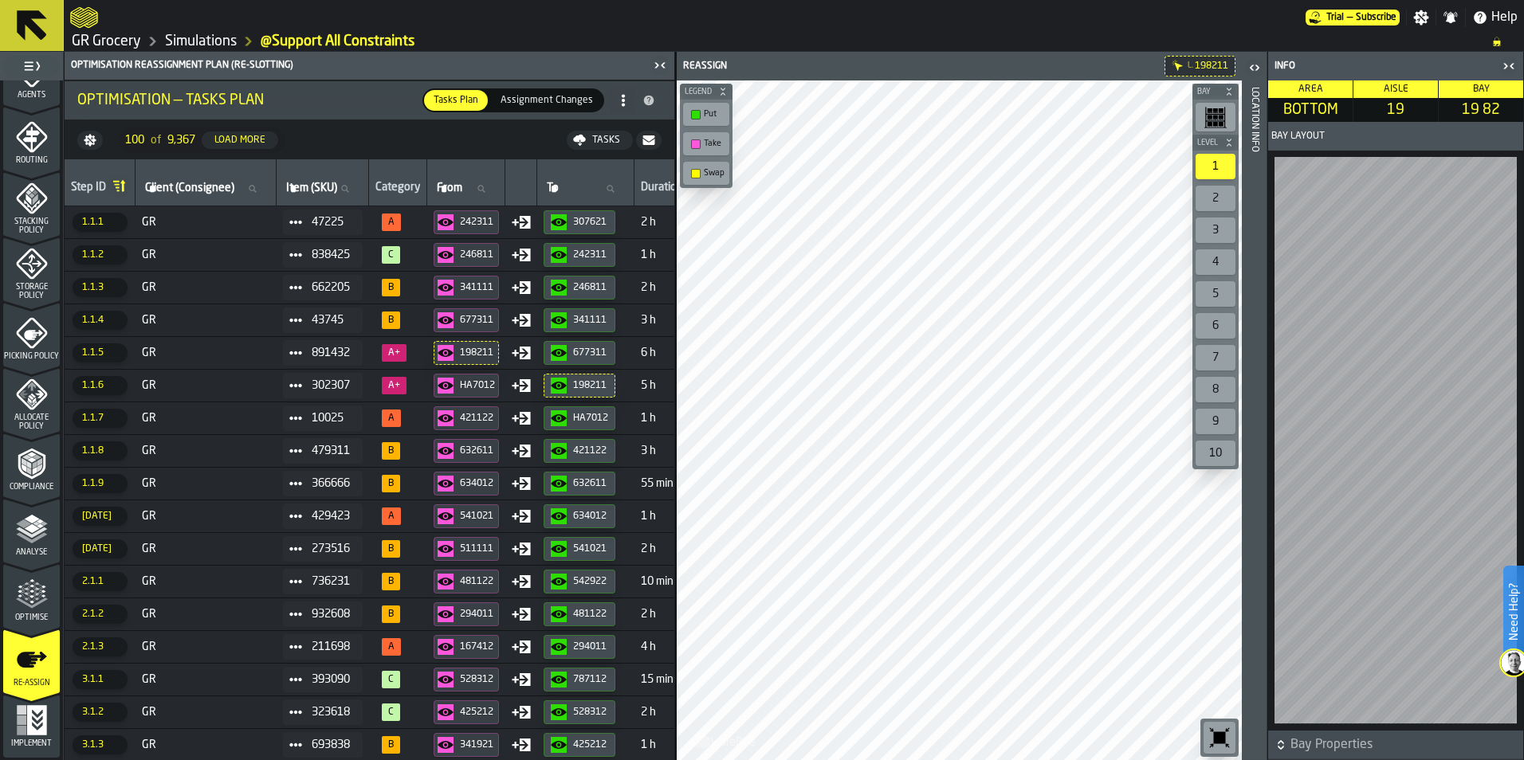
click at [188, 350] on span "GR" at bounding box center [206, 353] width 128 height 13
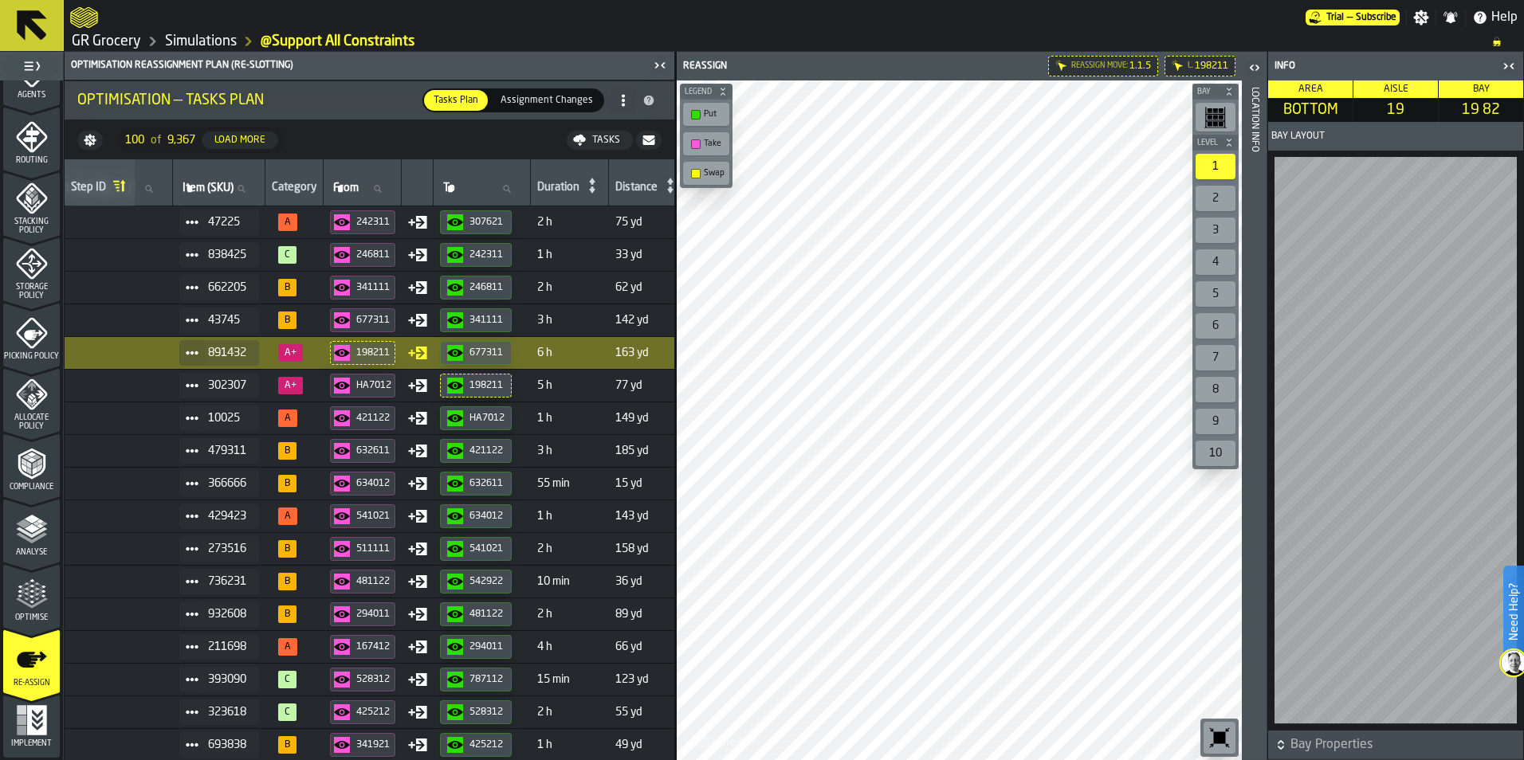
scroll to position [0, 0]
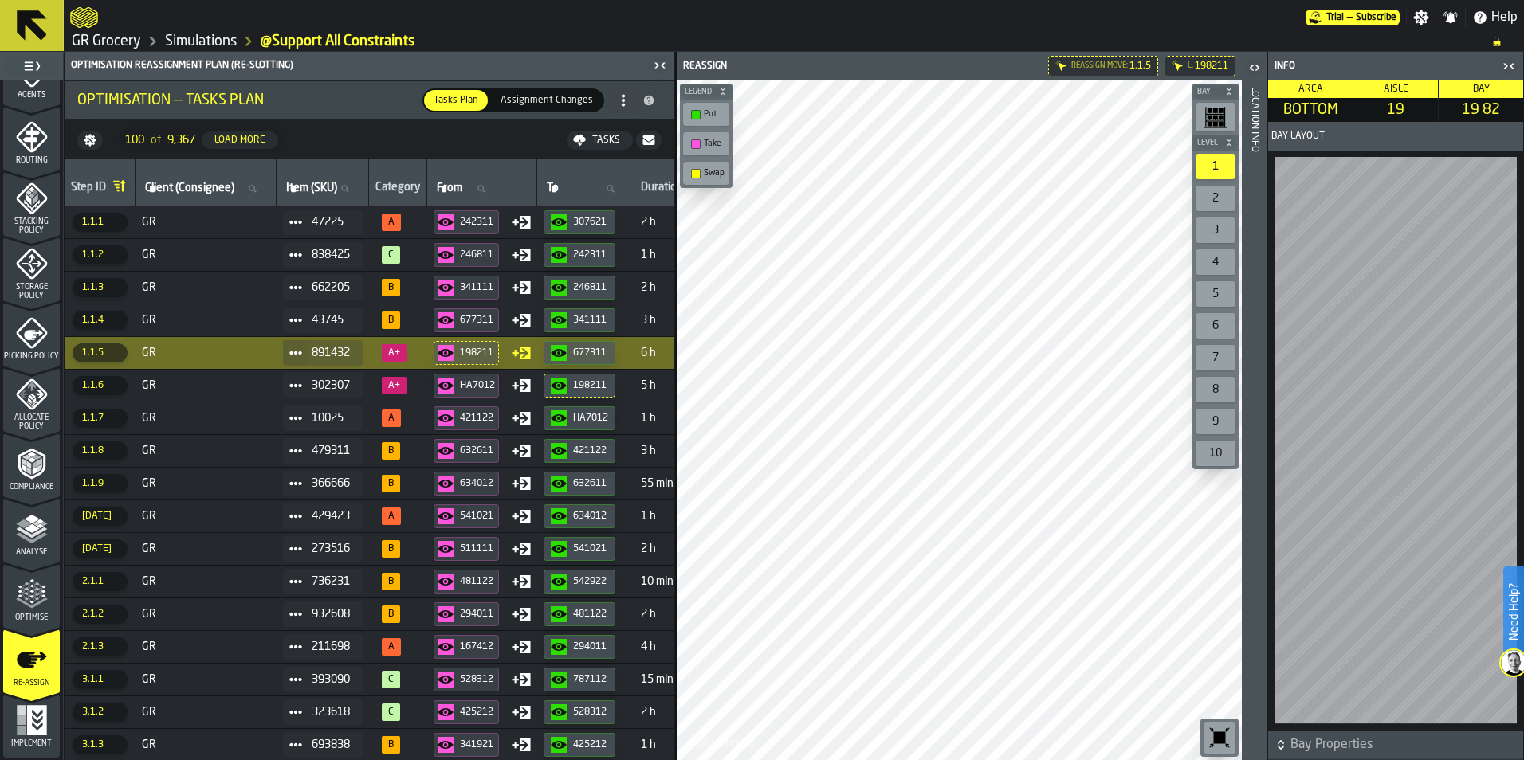
click at [267, 217] on span "GR" at bounding box center [206, 222] width 128 height 13
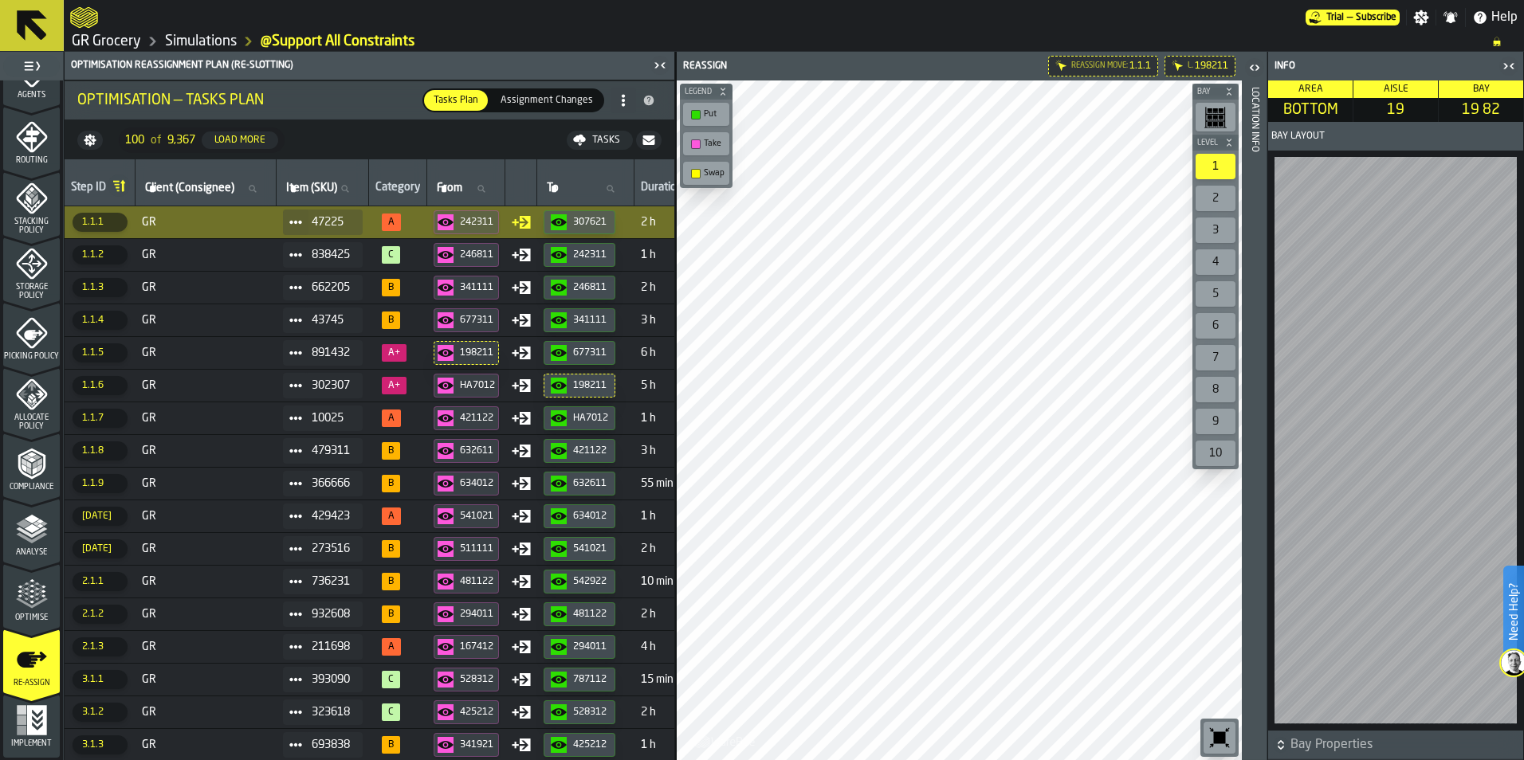
click at [460, 221] on div "button-242311" at bounding box center [448, 222] width 22 height 16
click at [486, 227] on div "242311" at bounding box center [477, 222] width 35 height 11
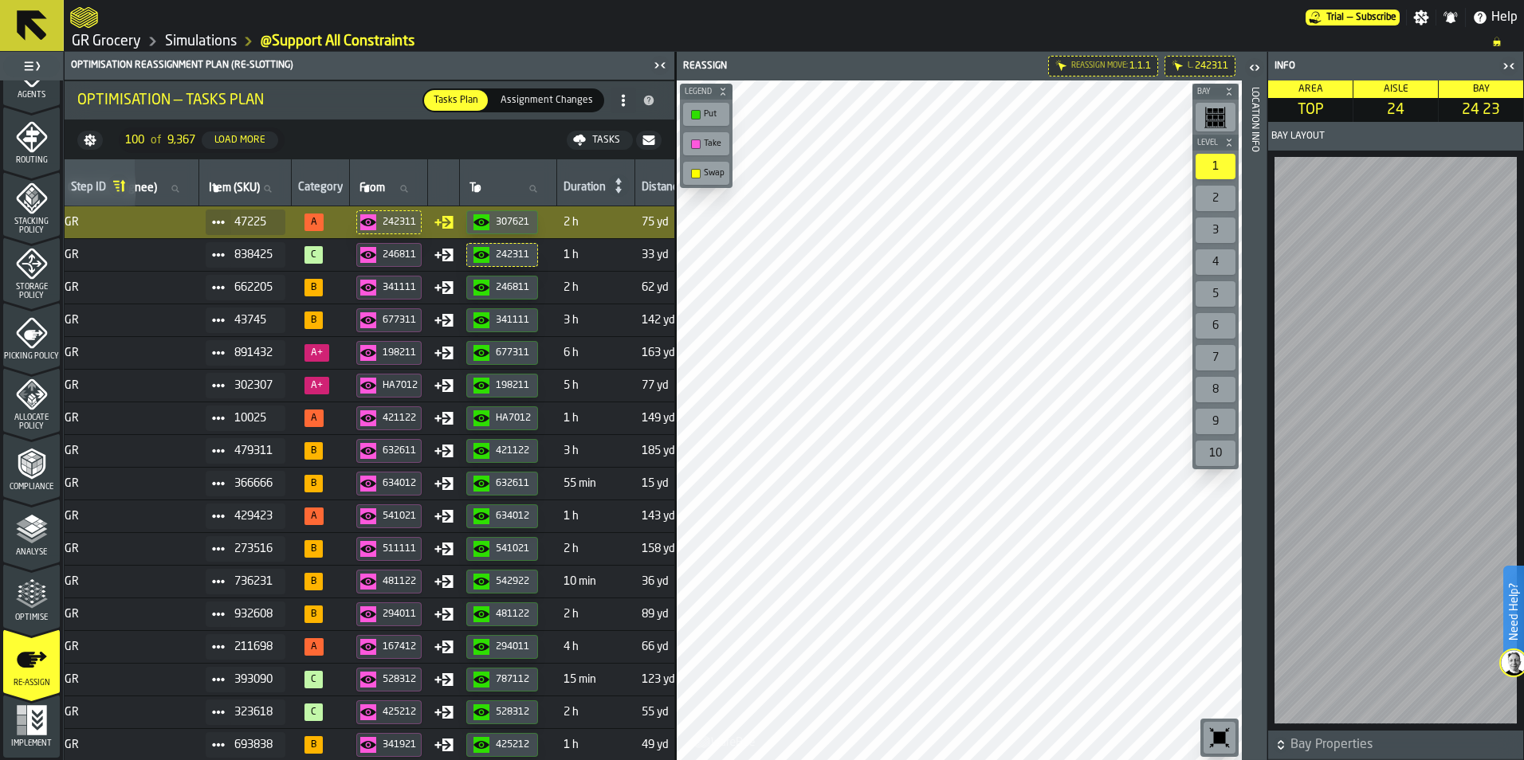
scroll to position [0, 65]
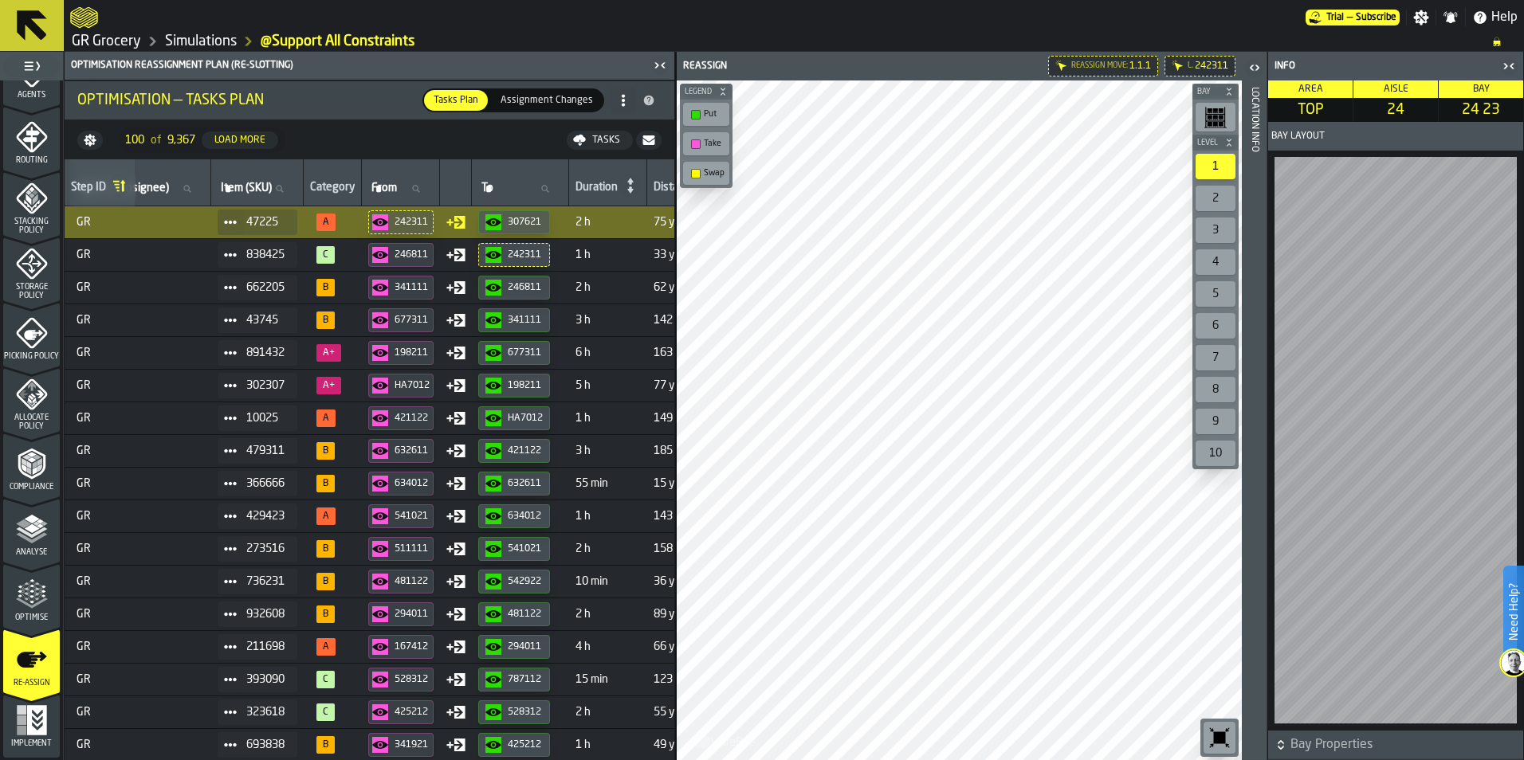
click at [520, 229] on div "307621" at bounding box center [513, 222] width 57 height 16
click at [156, 254] on span "GR" at bounding box center [141, 255] width 128 height 13
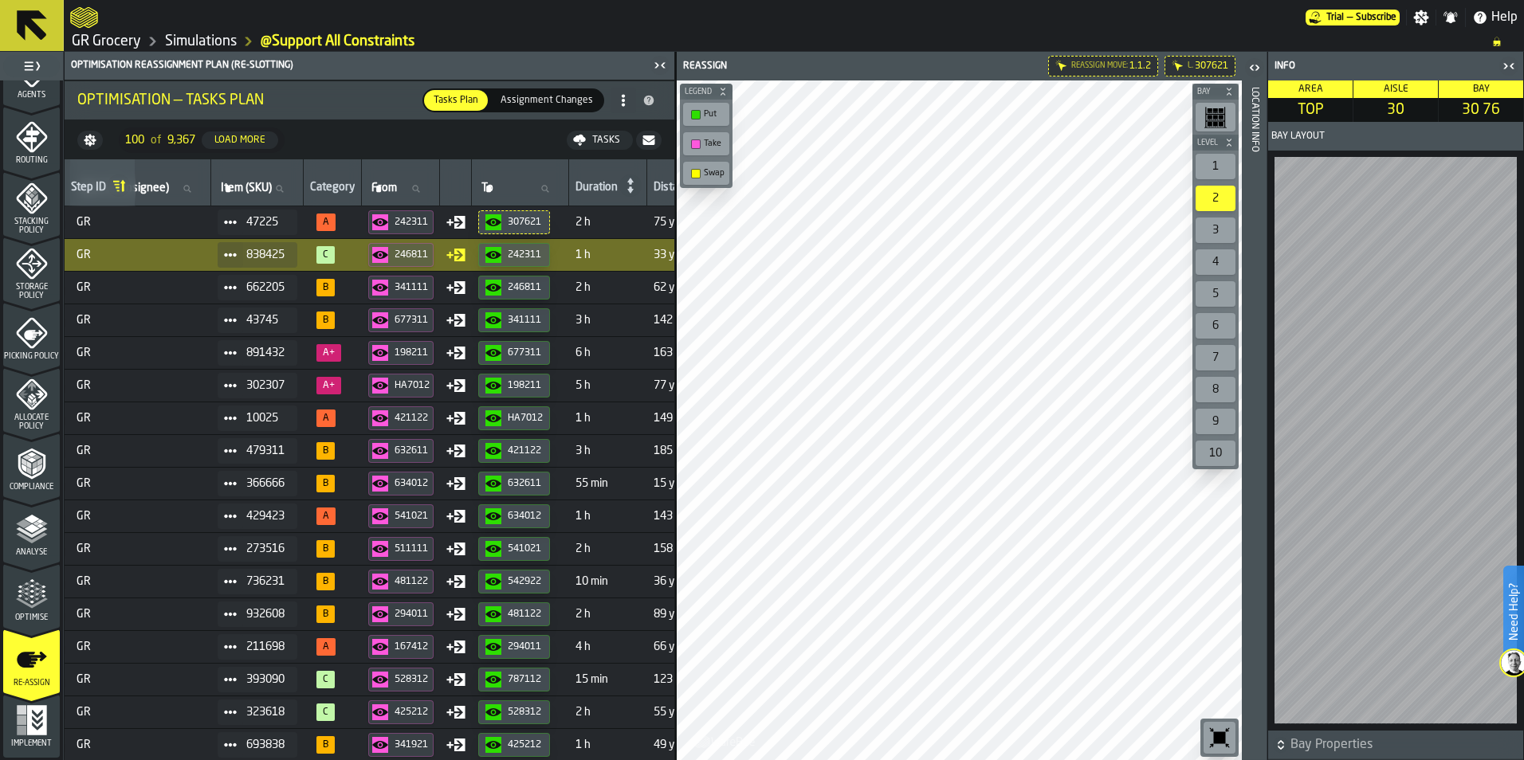
click at [424, 256] on div "246811" at bounding box center [411, 254] width 35 height 11
click at [500, 257] on icon "button-242311" at bounding box center [492, 255] width 15 height 8
click at [407, 299] on button "341111" at bounding box center [400, 288] width 65 height 24
click at [520, 290] on div "246811" at bounding box center [525, 287] width 35 height 11
click at [418, 291] on div "341111" at bounding box center [411, 287] width 35 height 11
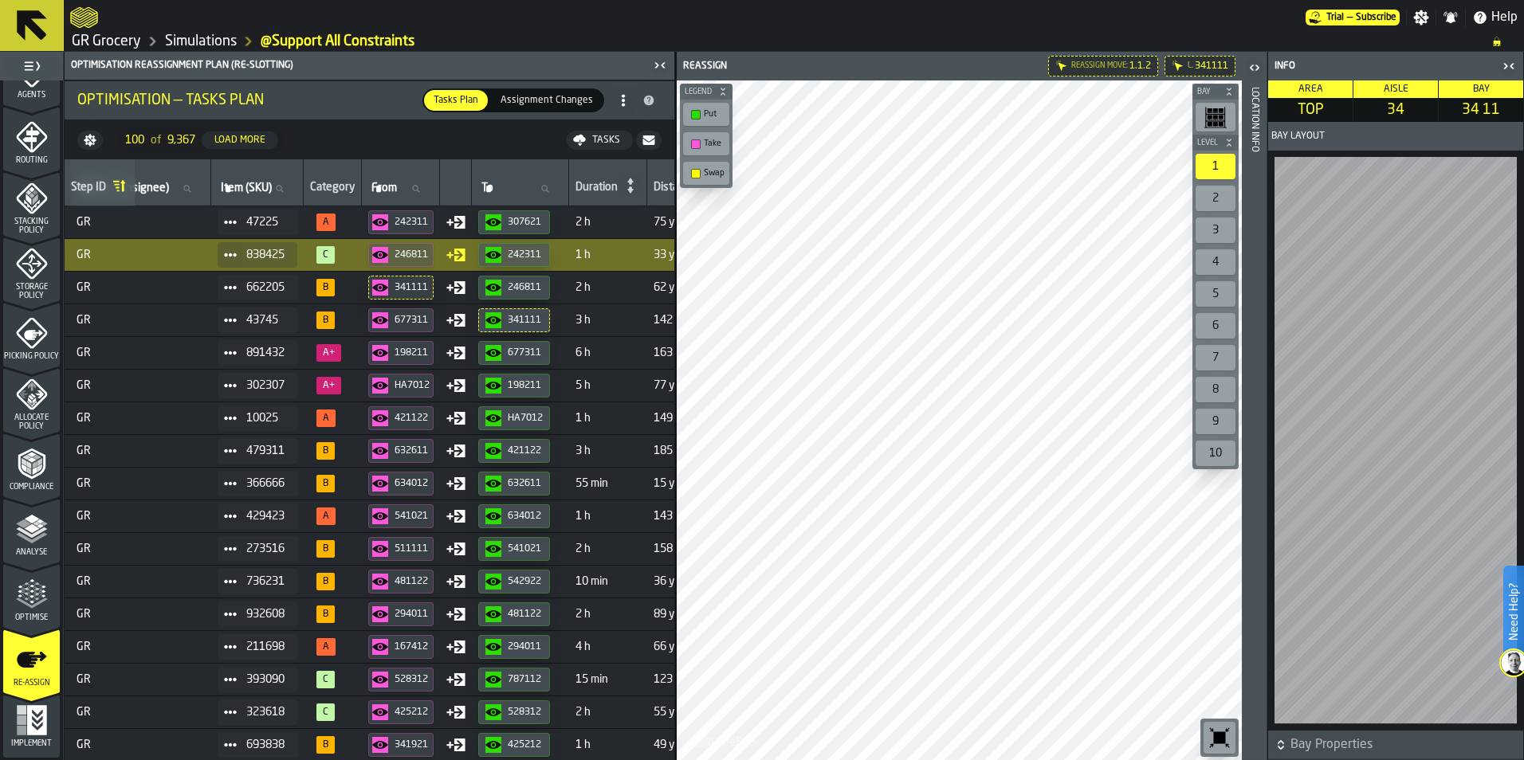
click at [426, 325] on div "677311" at bounding box center [411, 320] width 35 height 11
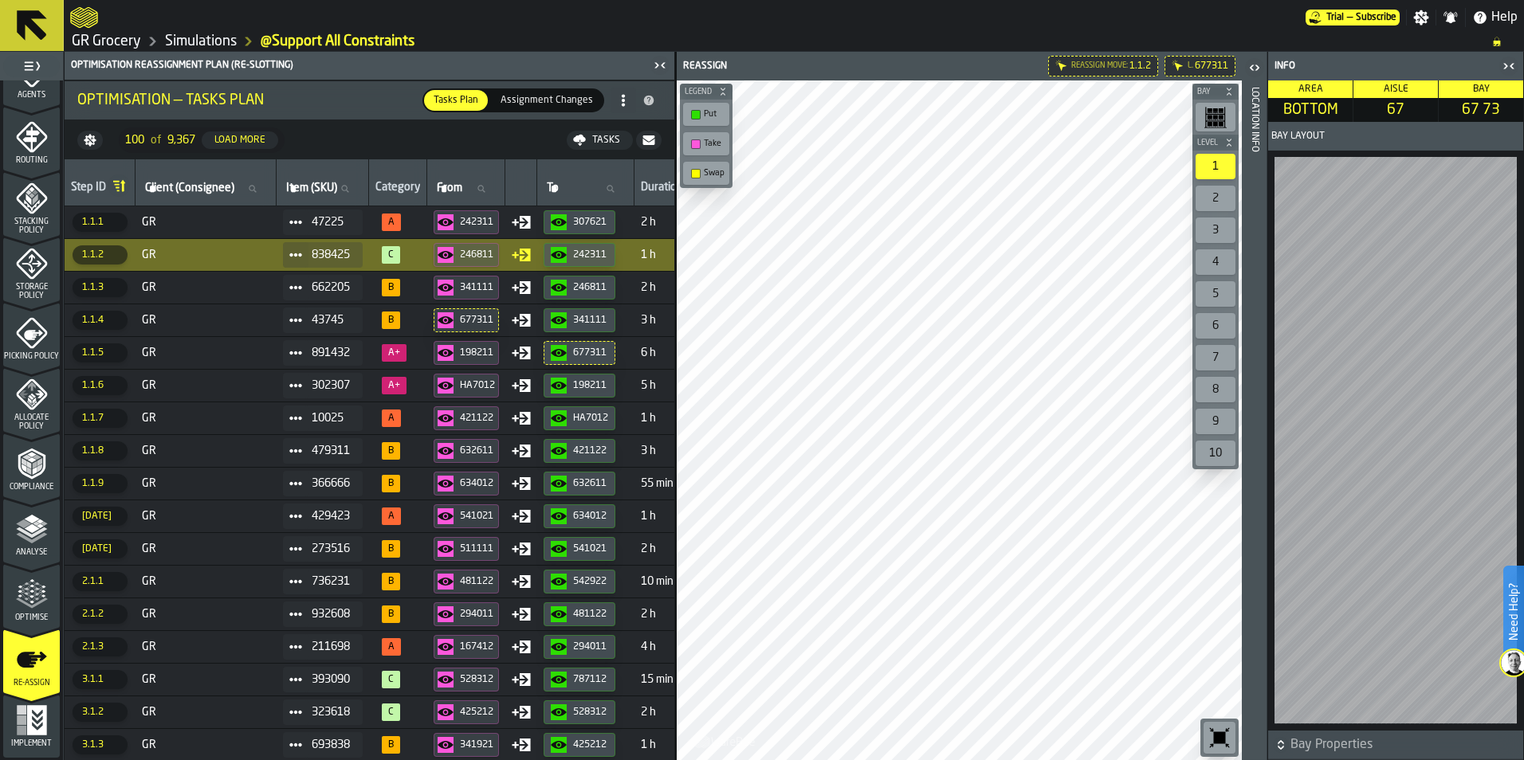
click at [608, 324] on div "341111" at bounding box center [590, 320] width 35 height 11
click at [231, 328] on td "GR" at bounding box center [205, 320] width 141 height 33
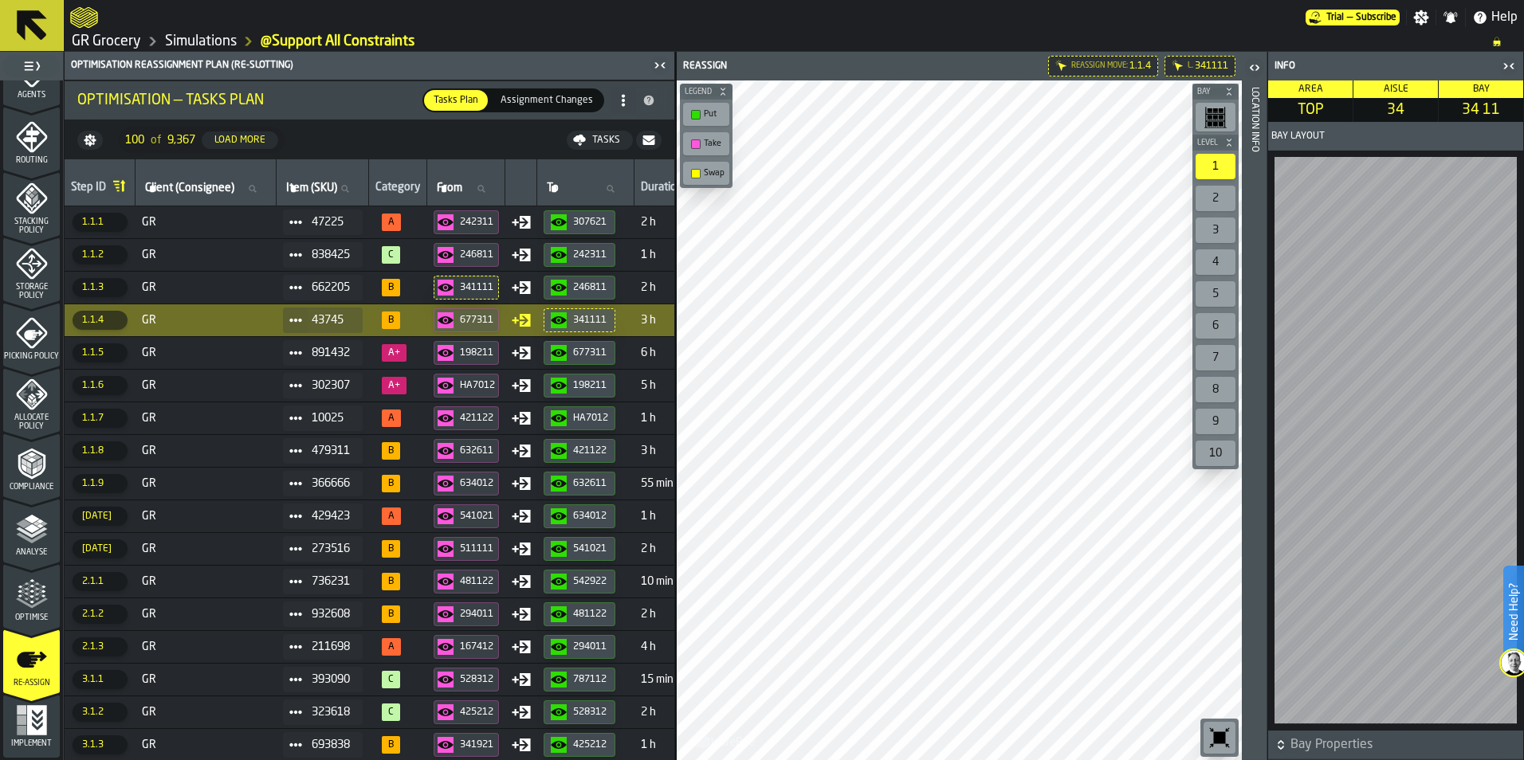
click at [228, 347] on span "GR" at bounding box center [206, 353] width 128 height 13
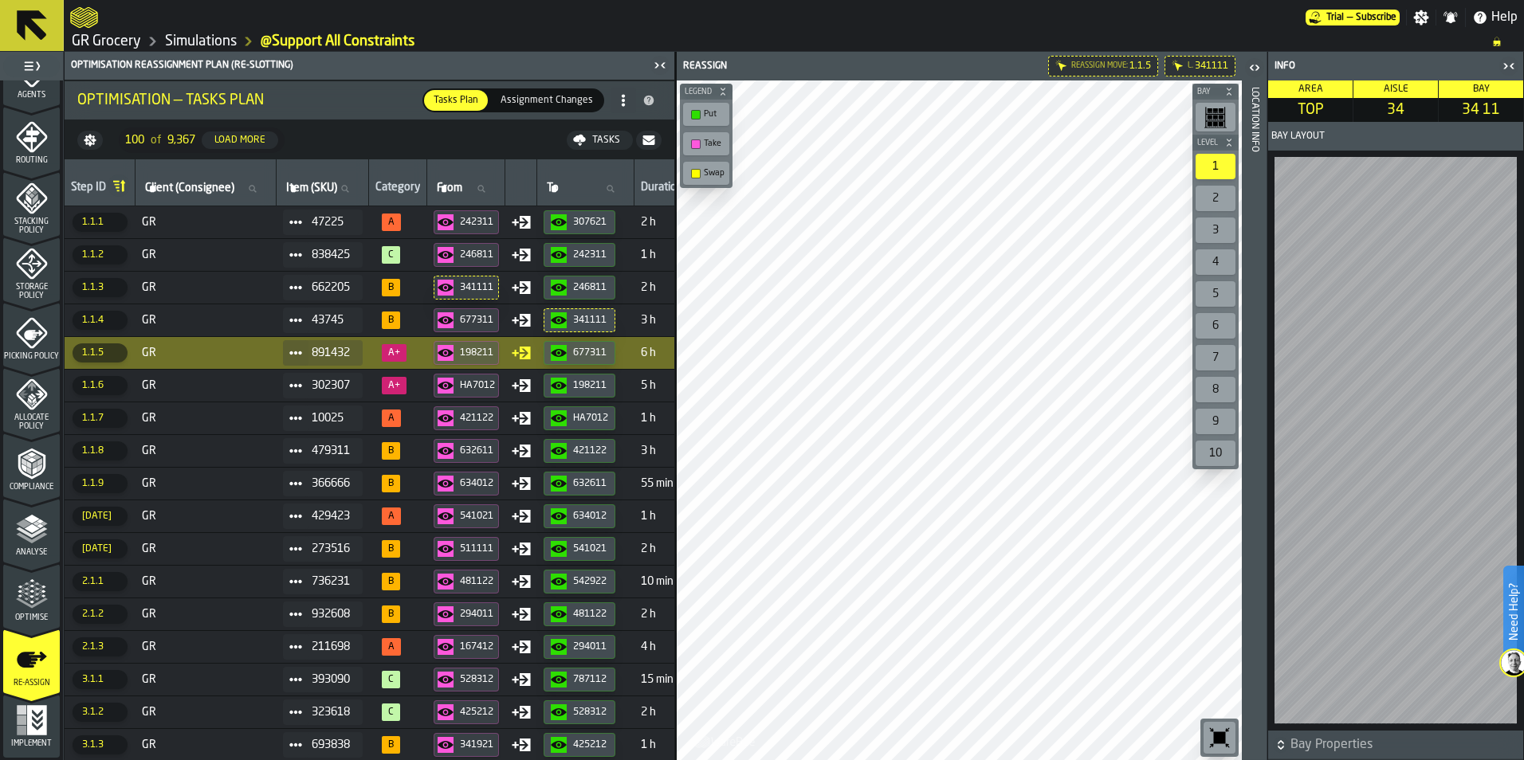
click at [460, 355] on div "button-198211" at bounding box center [448, 353] width 22 height 16
click at [583, 356] on div "677311" at bounding box center [590, 352] width 35 height 11
click at [184, 384] on span "GR" at bounding box center [206, 385] width 128 height 13
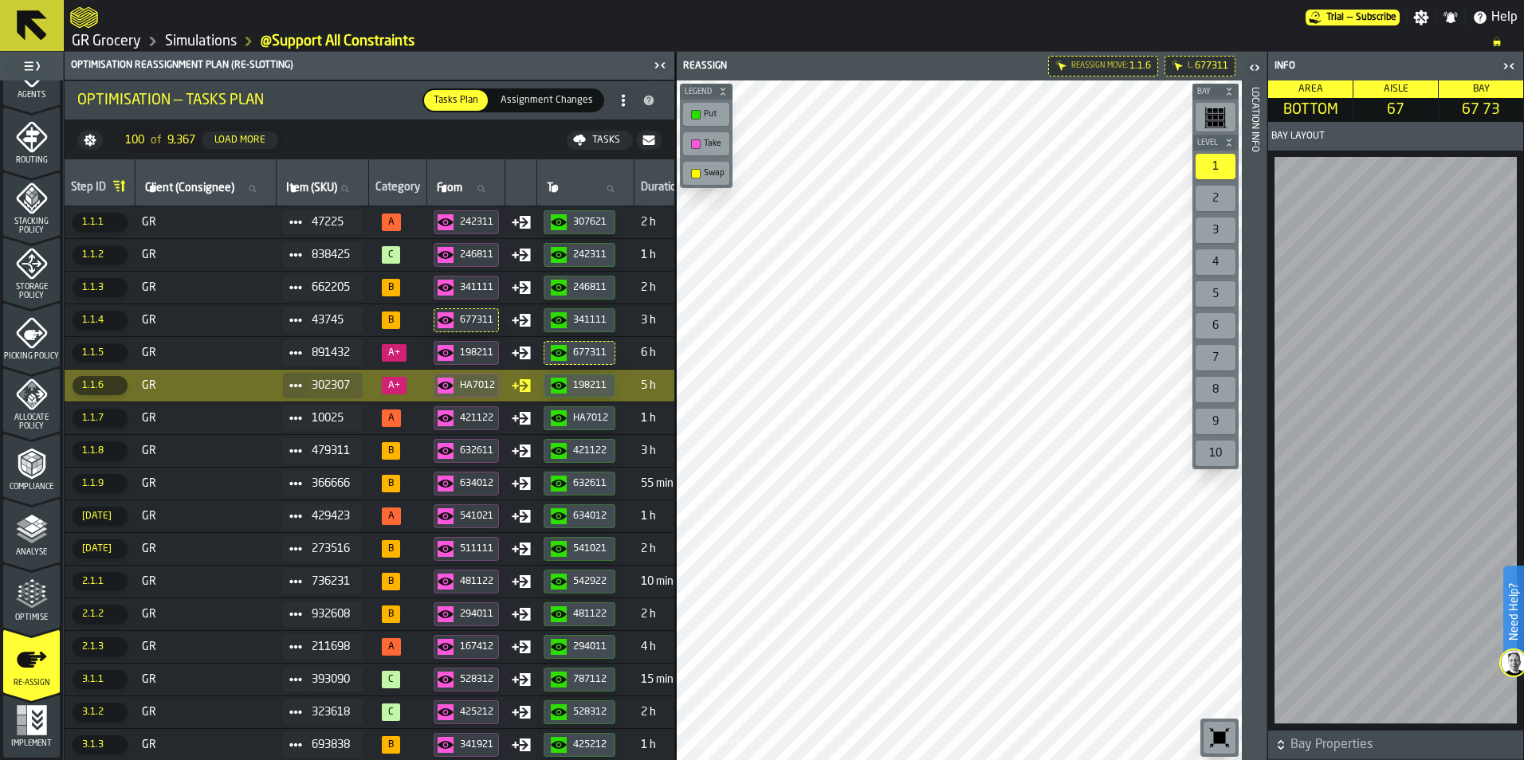
click at [487, 386] on div "HA7012" at bounding box center [477, 385] width 35 height 11
click at [587, 393] on div "198211" at bounding box center [579, 386] width 57 height 16
click at [453, 391] on icon "button-HA7012" at bounding box center [445, 386] width 16 height 16
click at [564, 385] on icon "button-198211" at bounding box center [558, 386] width 15 height 8
click at [182, 418] on span "GR" at bounding box center [206, 418] width 128 height 13
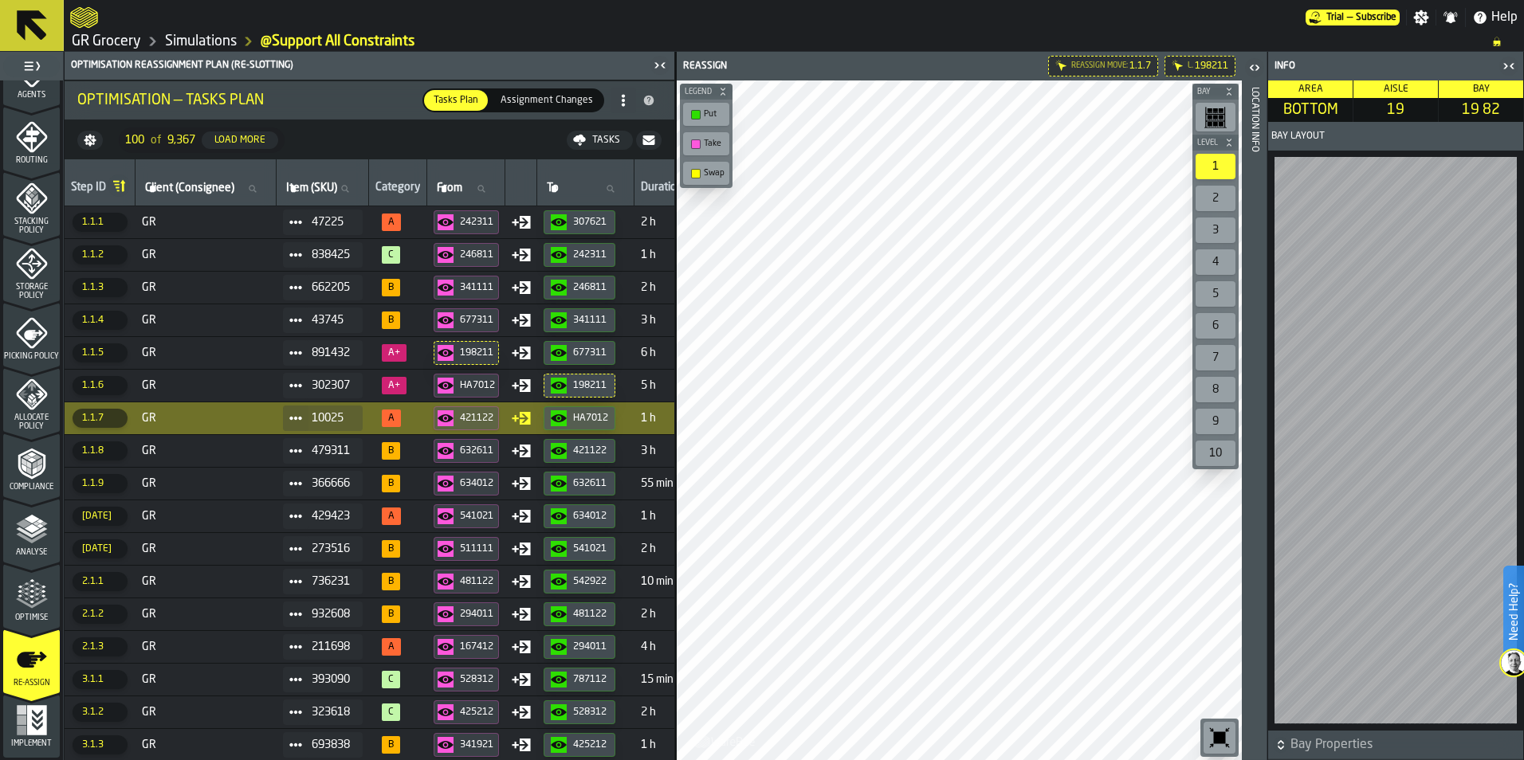
click at [453, 416] on icon "button-421122" at bounding box center [445, 418] width 16 height 16
click at [573, 426] on div "button-HA7012" at bounding box center [562, 418] width 22 height 16
